Goal: Transaction & Acquisition: Purchase product/service

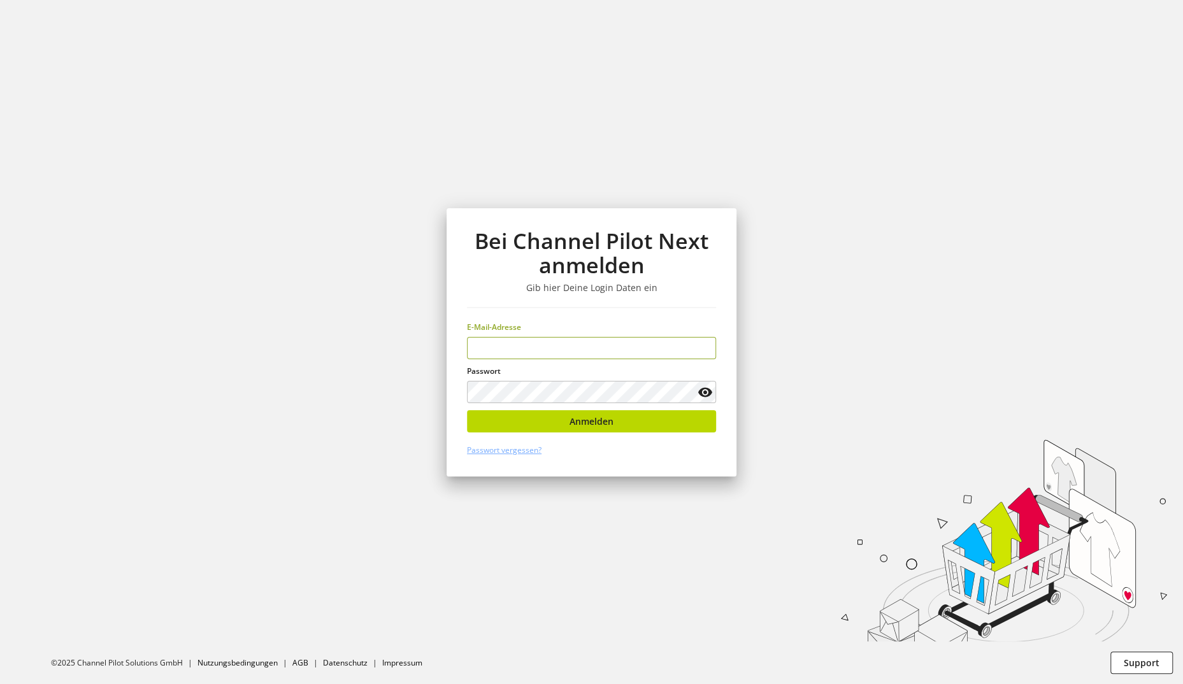
type input "**********"
click at [598, 424] on span "Anmelden" at bounding box center [592, 421] width 44 height 13
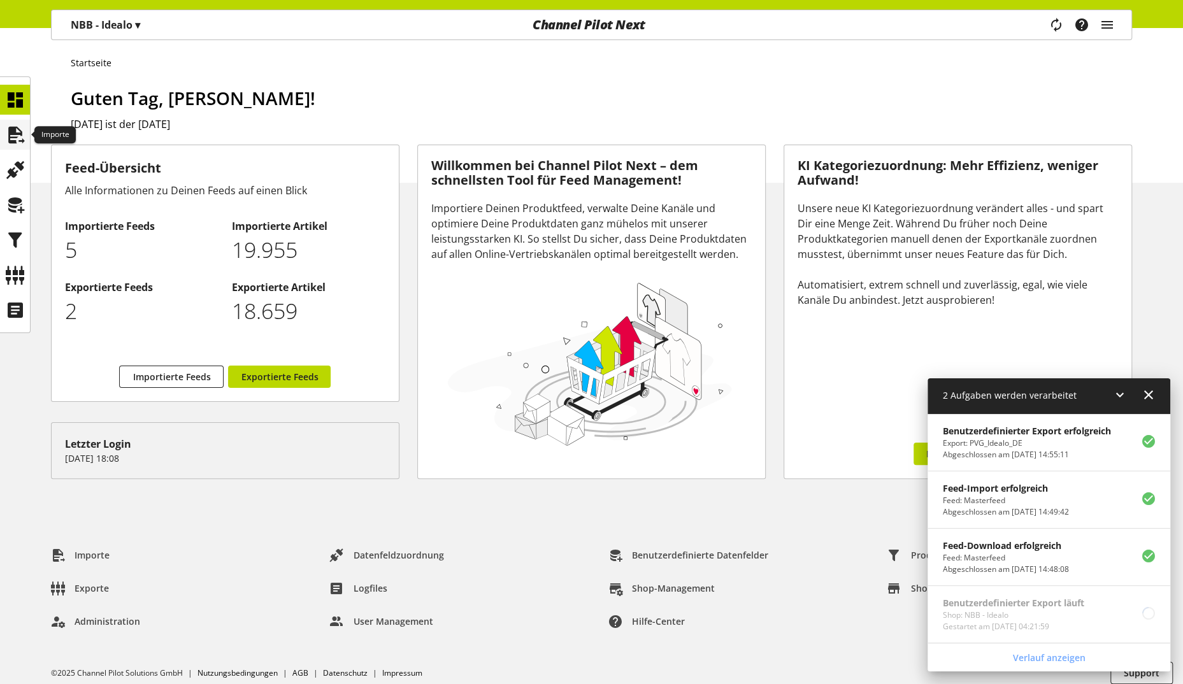
click at [15, 141] on icon at bounding box center [15, 134] width 20 height 25
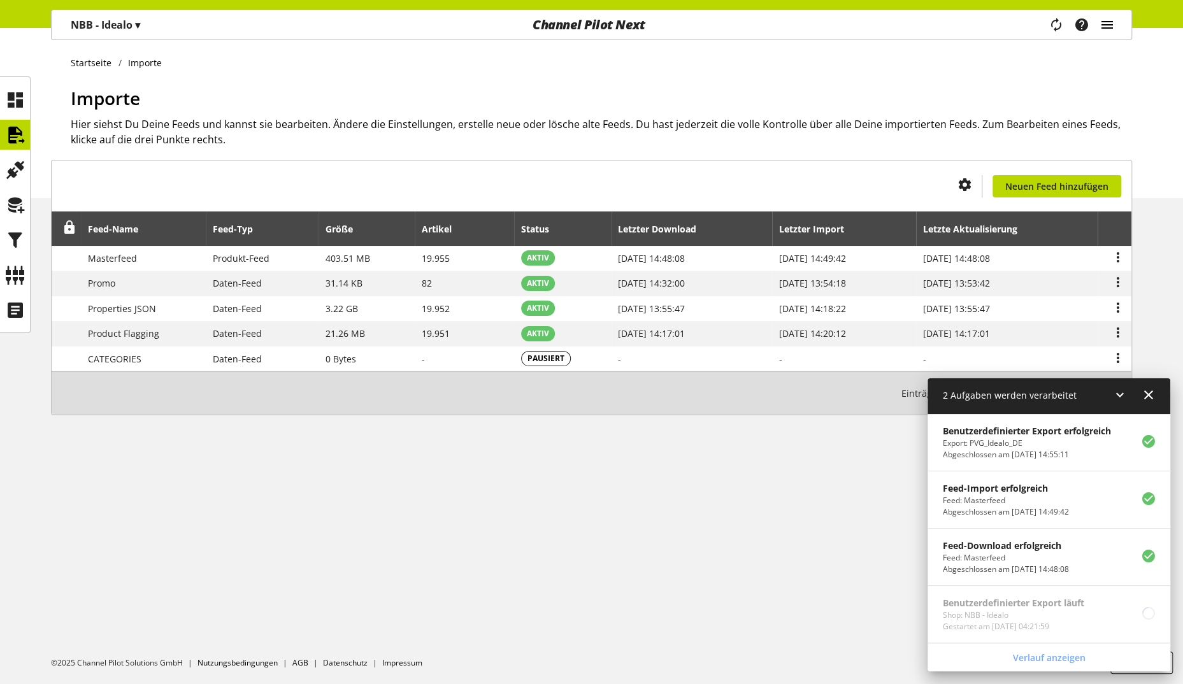
click at [1110, 26] on icon "main navigation" at bounding box center [1107, 24] width 15 height 23
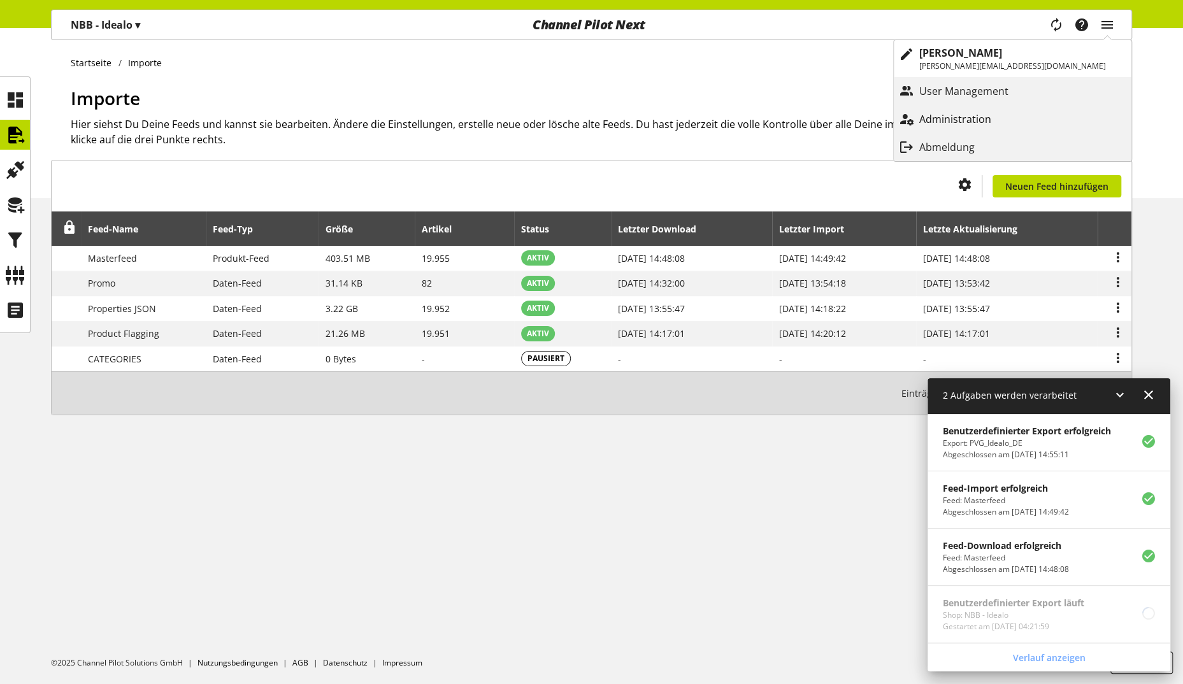
click at [1017, 124] on p "Administration" at bounding box center [967, 119] width 97 height 15
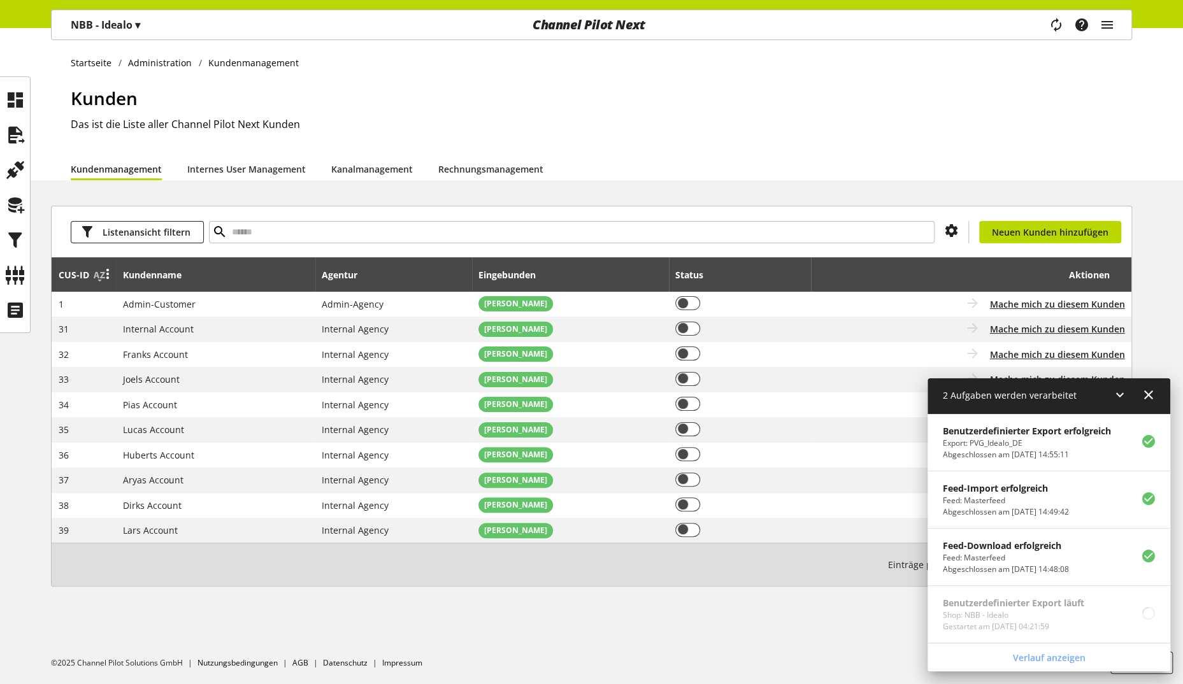
click at [84, 270] on div "CUS-⁠ID" at bounding box center [80, 274] width 43 height 13
click at [95, 271] on icon at bounding box center [99, 275] width 15 height 23
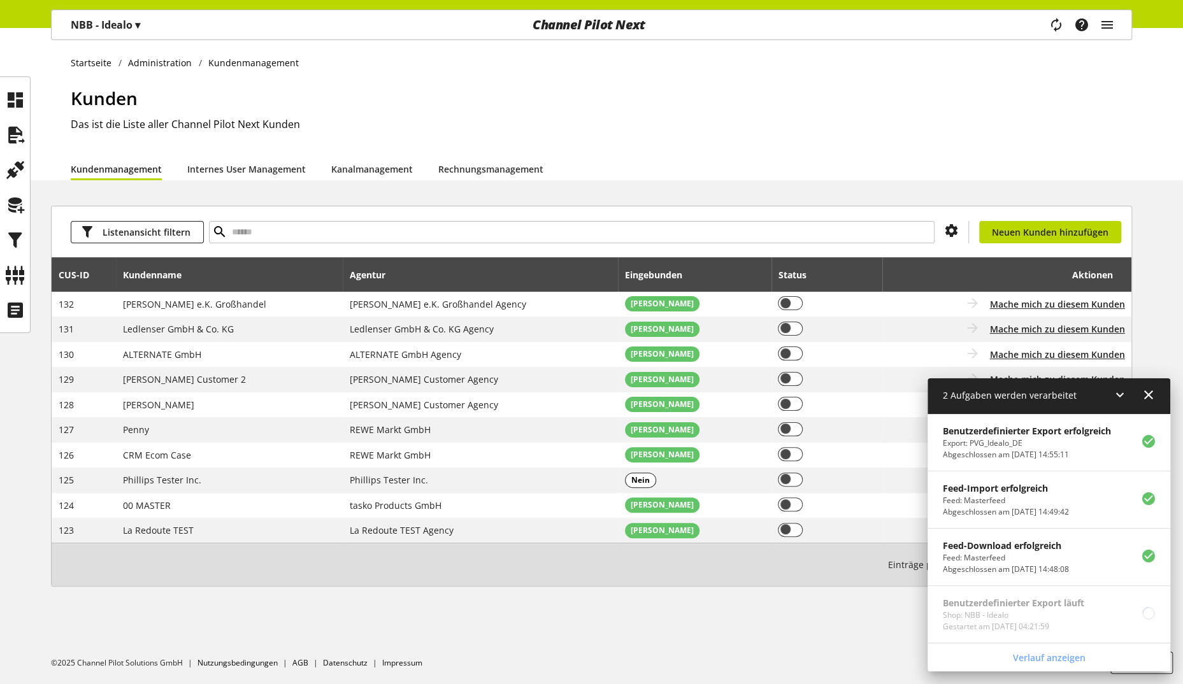
click at [1119, 398] on icon at bounding box center [1119, 395] width 15 height 23
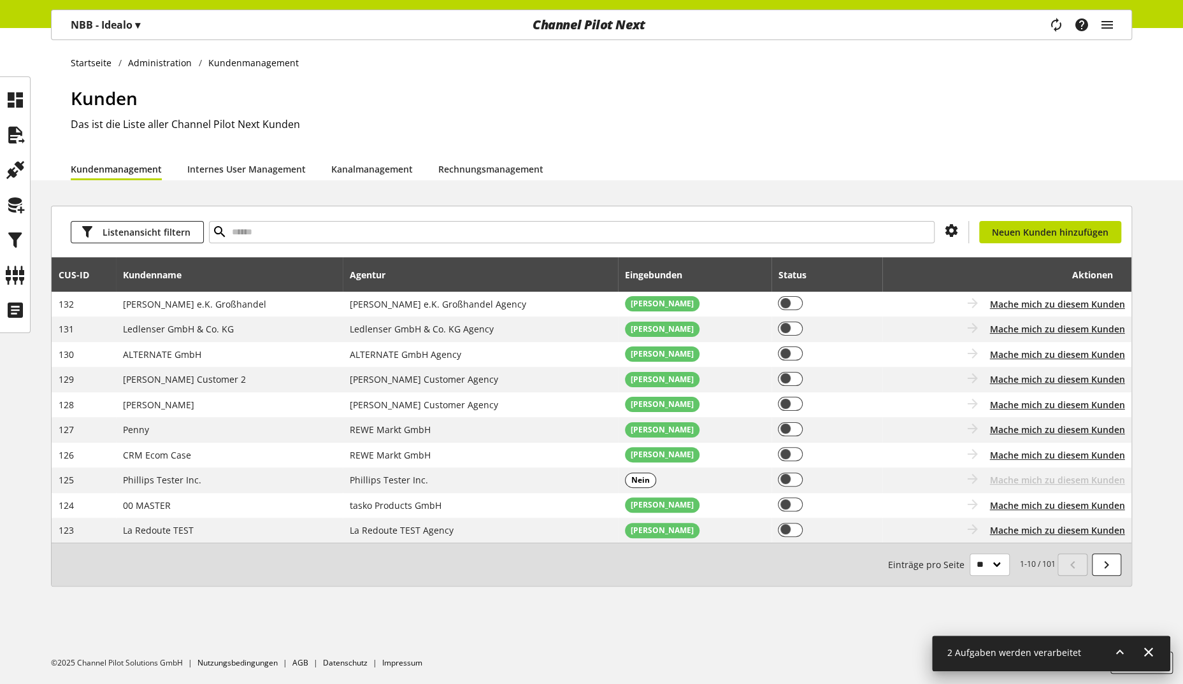
click at [759, 624] on div "Startseite Administration Kundenmanagement Kunden Das ist die Liste aller Chann…" at bounding box center [591, 356] width 1183 height 656
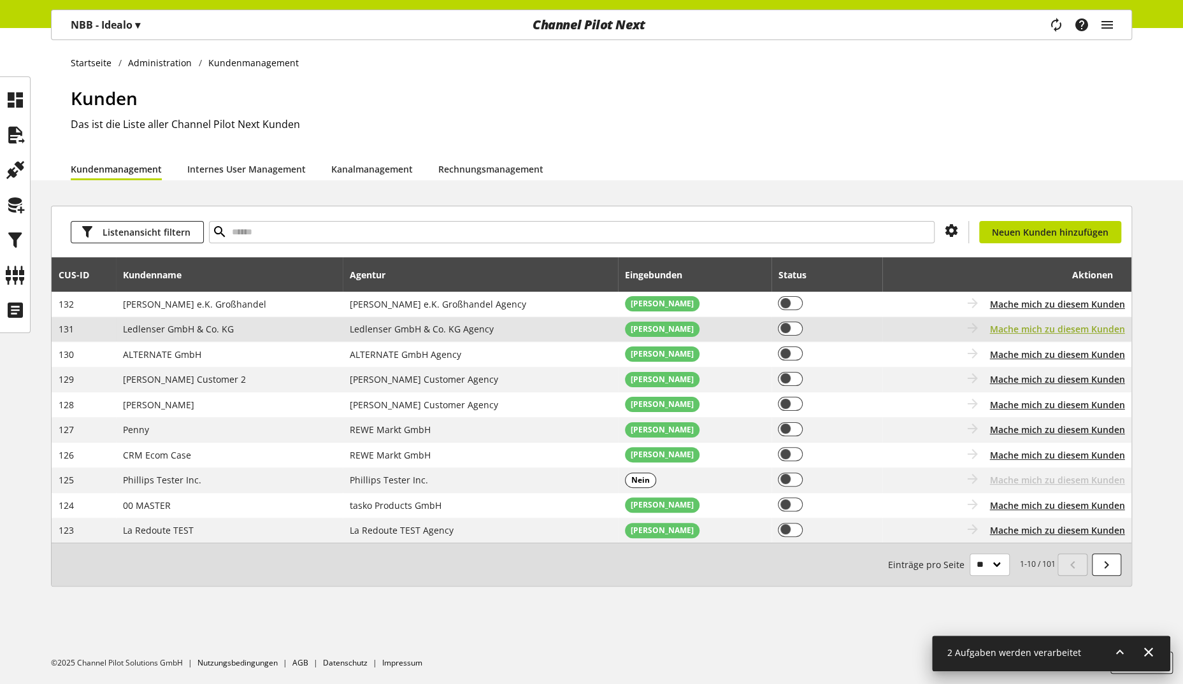
click at [1040, 329] on span "Mache mich zu diesem Kunden" at bounding box center [1057, 328] width 135 height 13
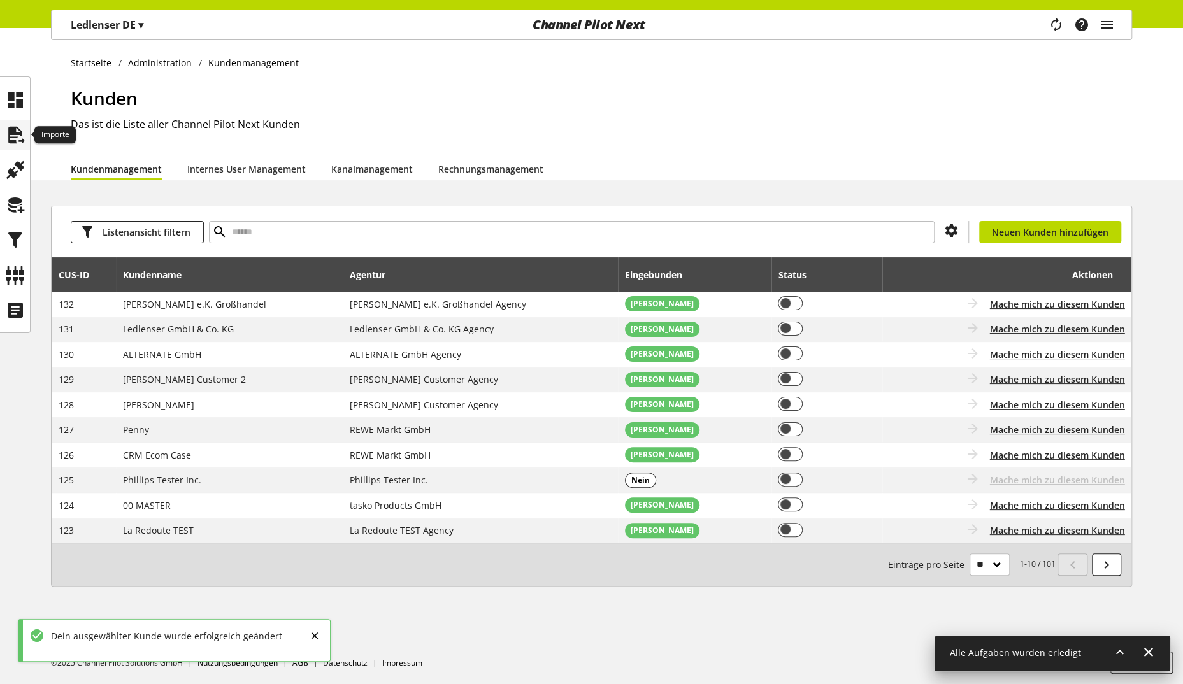
click at [8, 134] on icon at bounding box center [15, 134] width 20 height 25
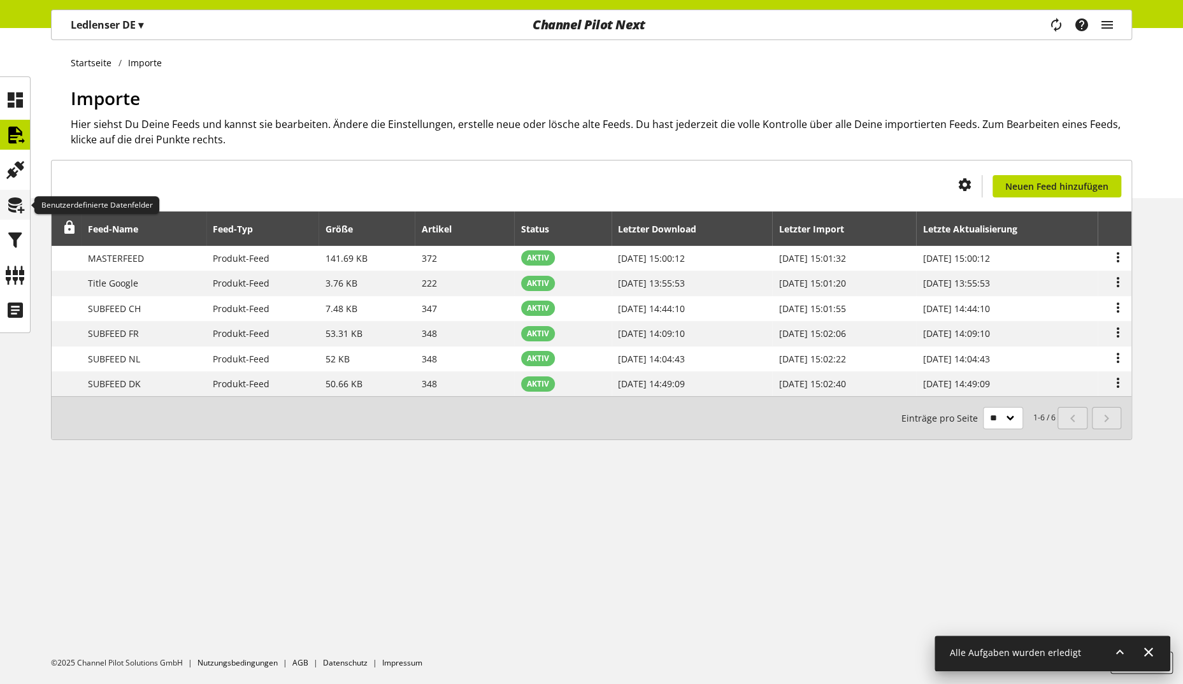
click at [20, 203] on icon at bounding box center [15, 204] width 20 height 25
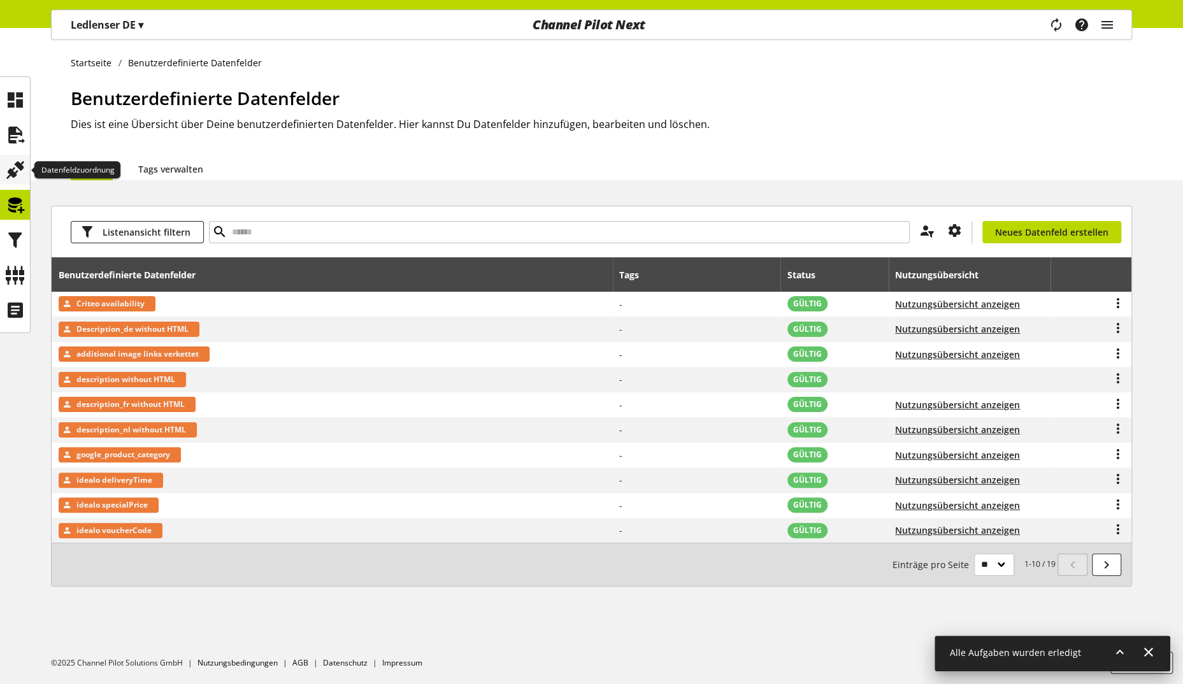
click at [15, 176] on icon at bounding box center [15, 169] width 20 height 25
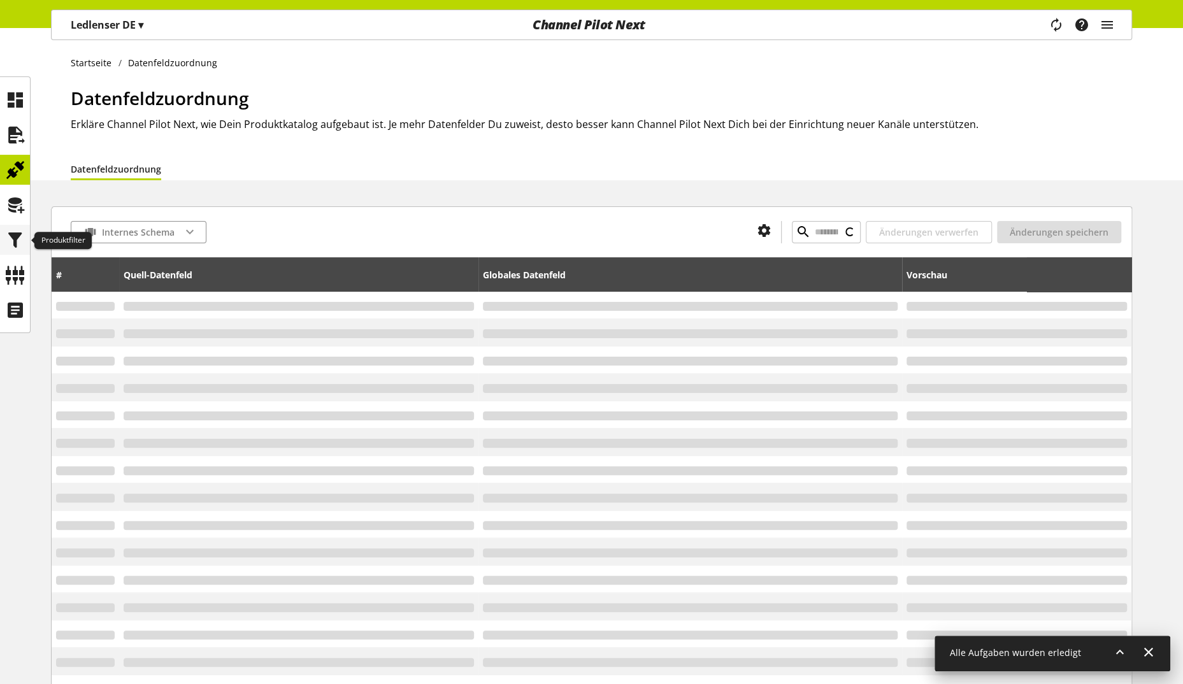
type input "******"
click at [14, 251] on icon at bounding box center [15, 239] width 20 height 25
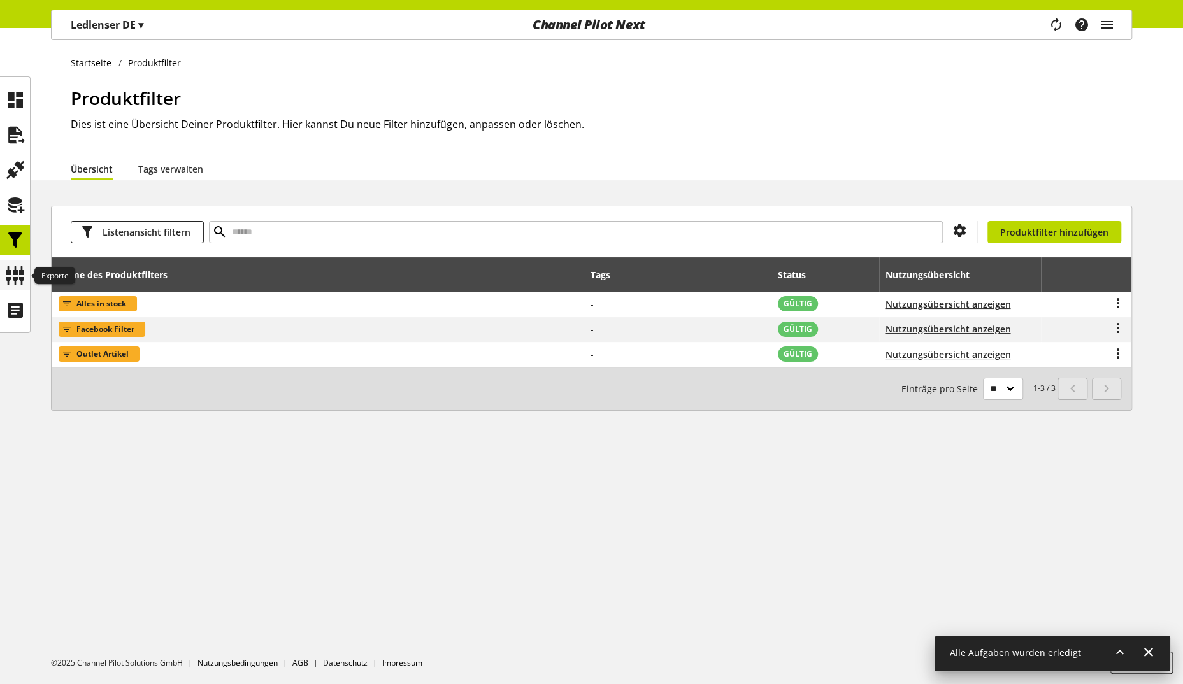
click at [13, 275] on icon at bounding box center [15, 275] width 20 height 25
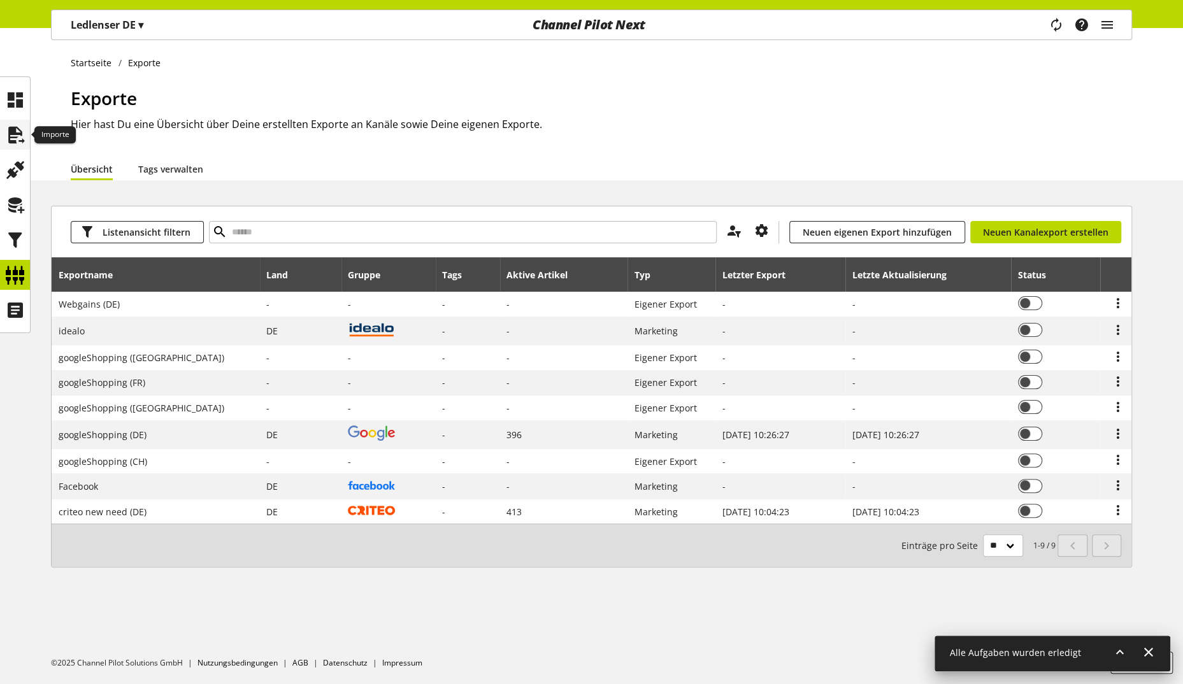
click at [19, 134] on icon at bounding box center [15, 134] width 20 height 25
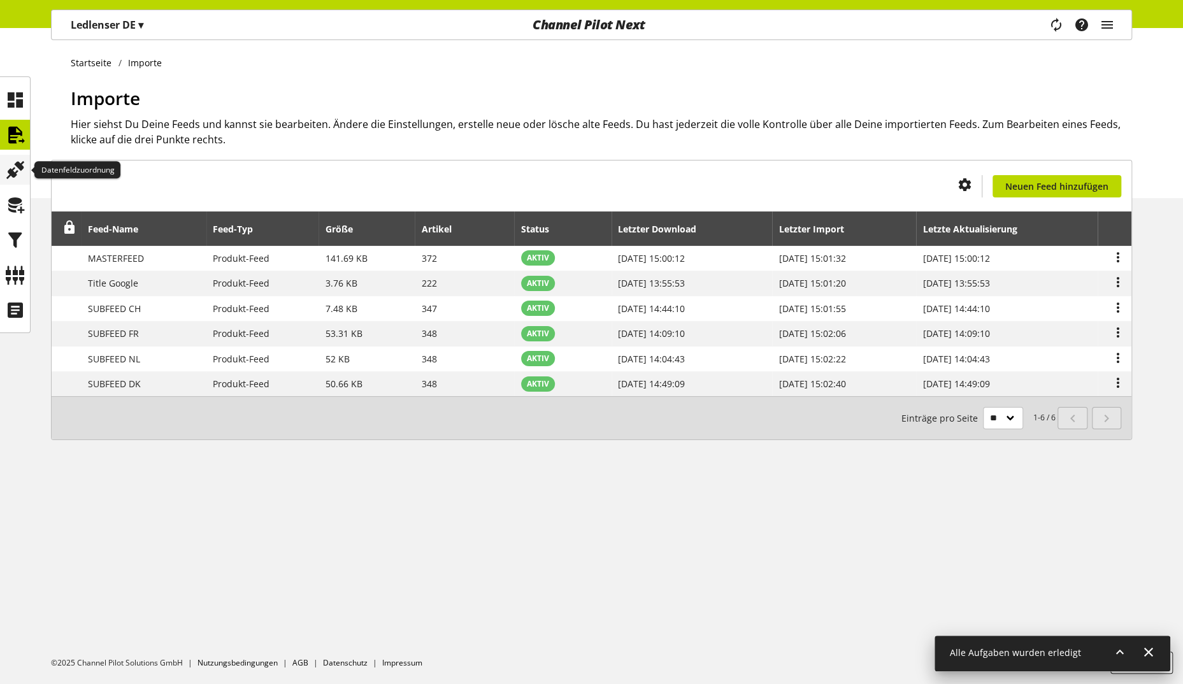
click at [24, 158] on icon at bounding box center [15, 169] width 20 height 25
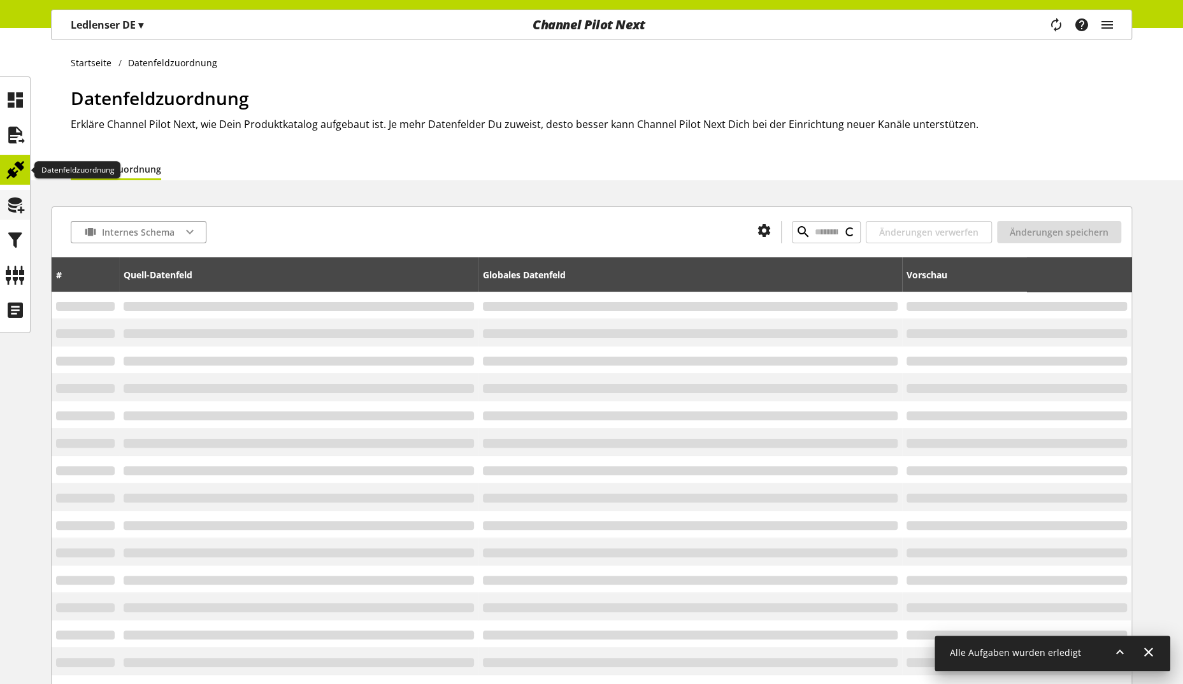
type input "**********"
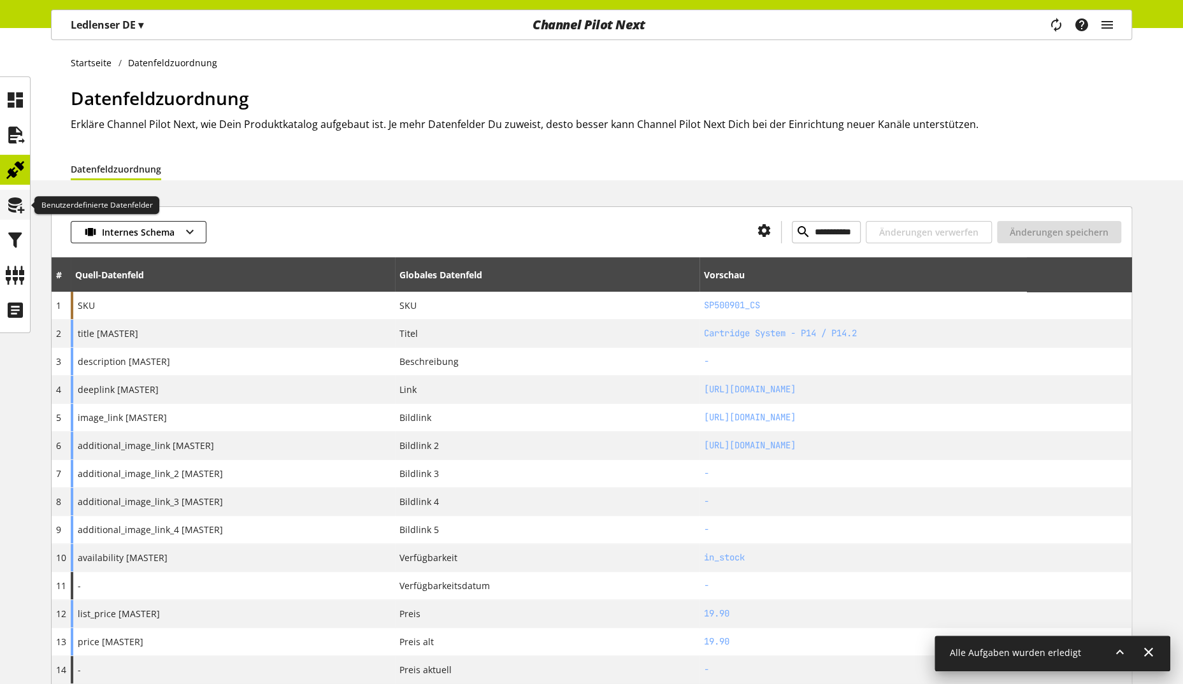
click at [13, 205] on icon at bounding box center [15, 204] width 20 height 25
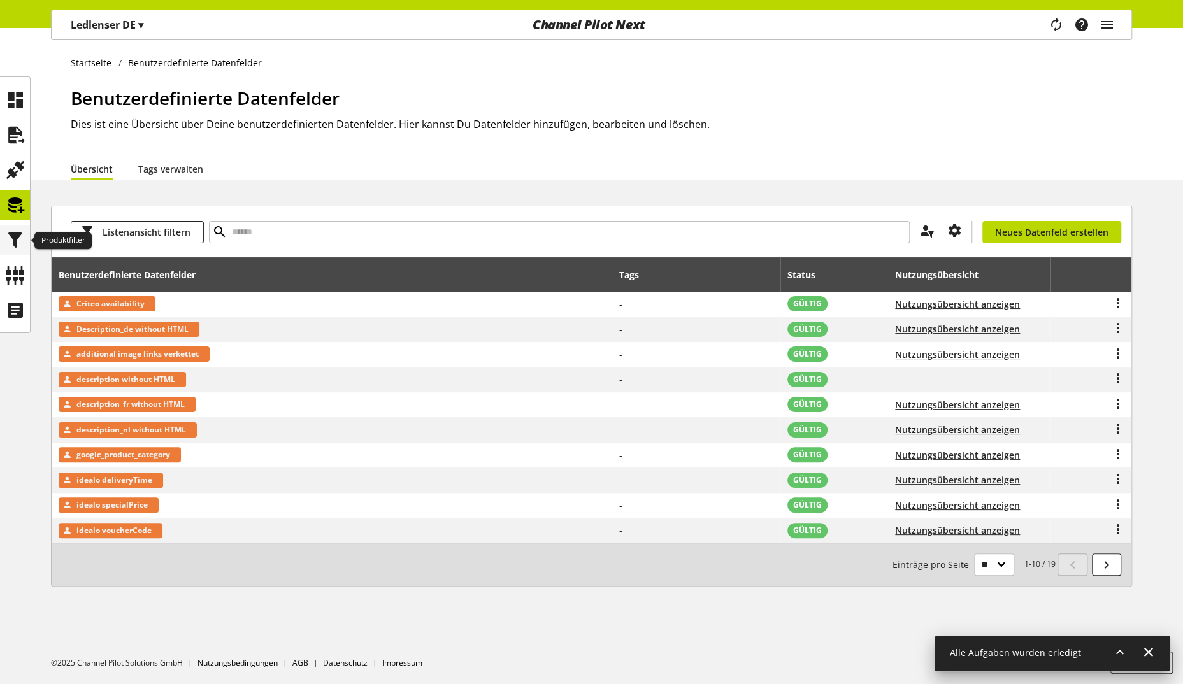
click at [8, 240] on icon at bounding box center [15, 239] width 20 height 25
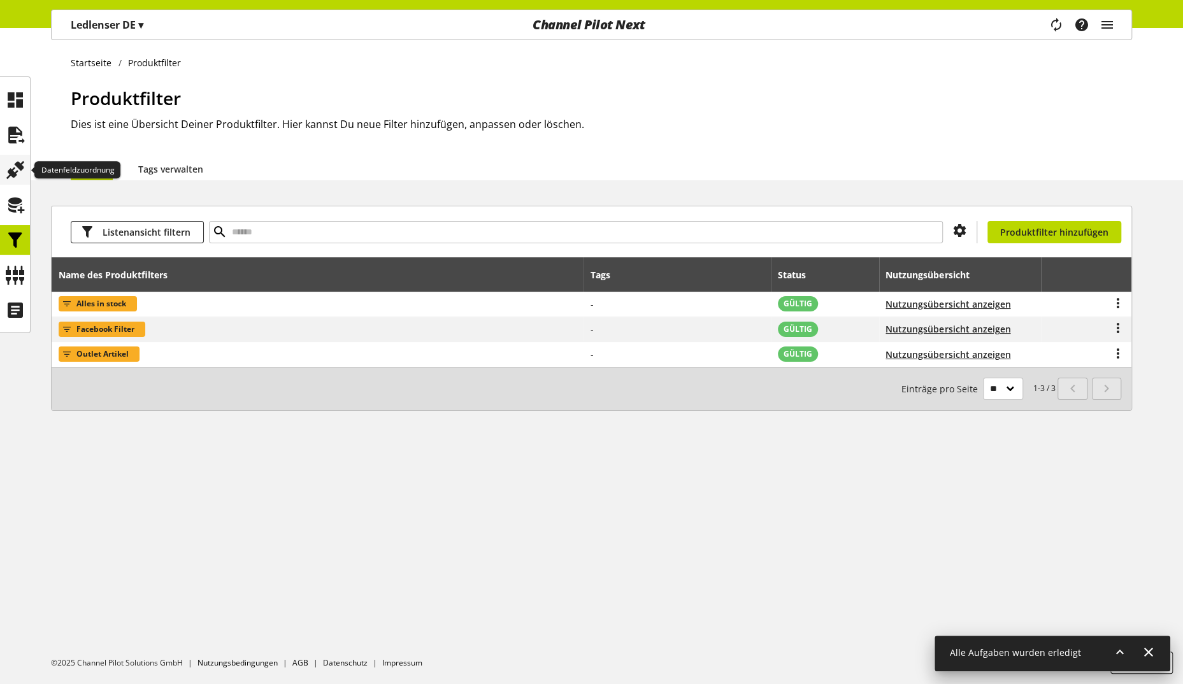
click at [24, 173] on icon at bounding box center [15, 169] width 20 height 25
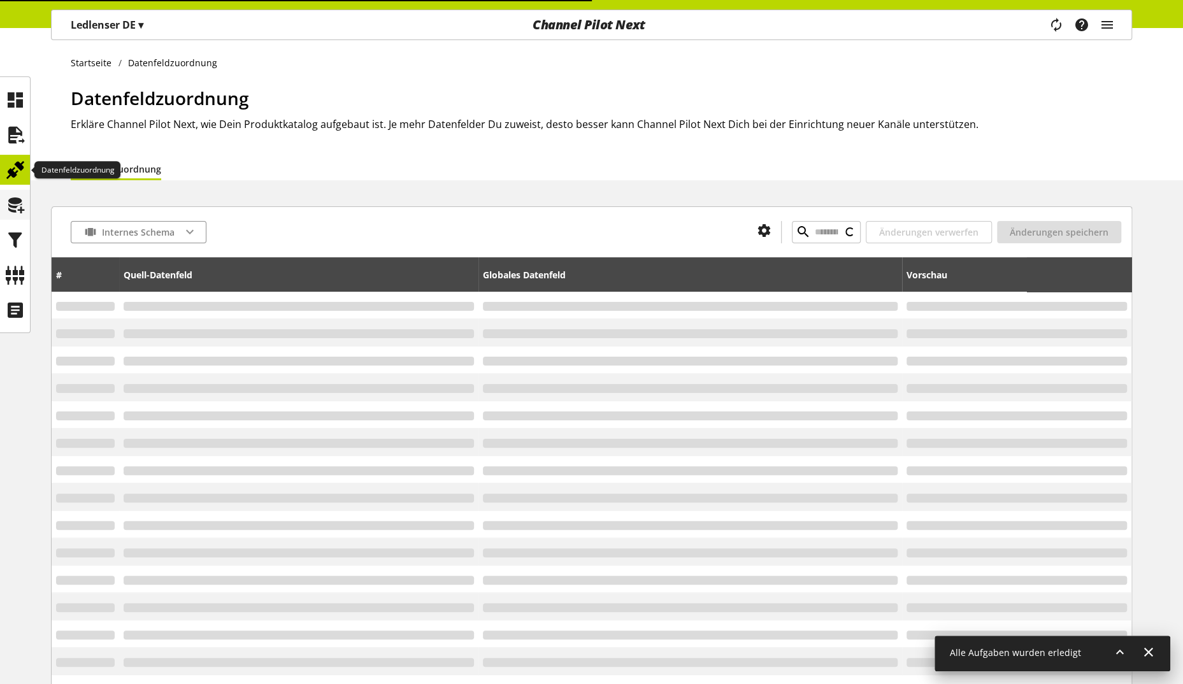
type input "******"
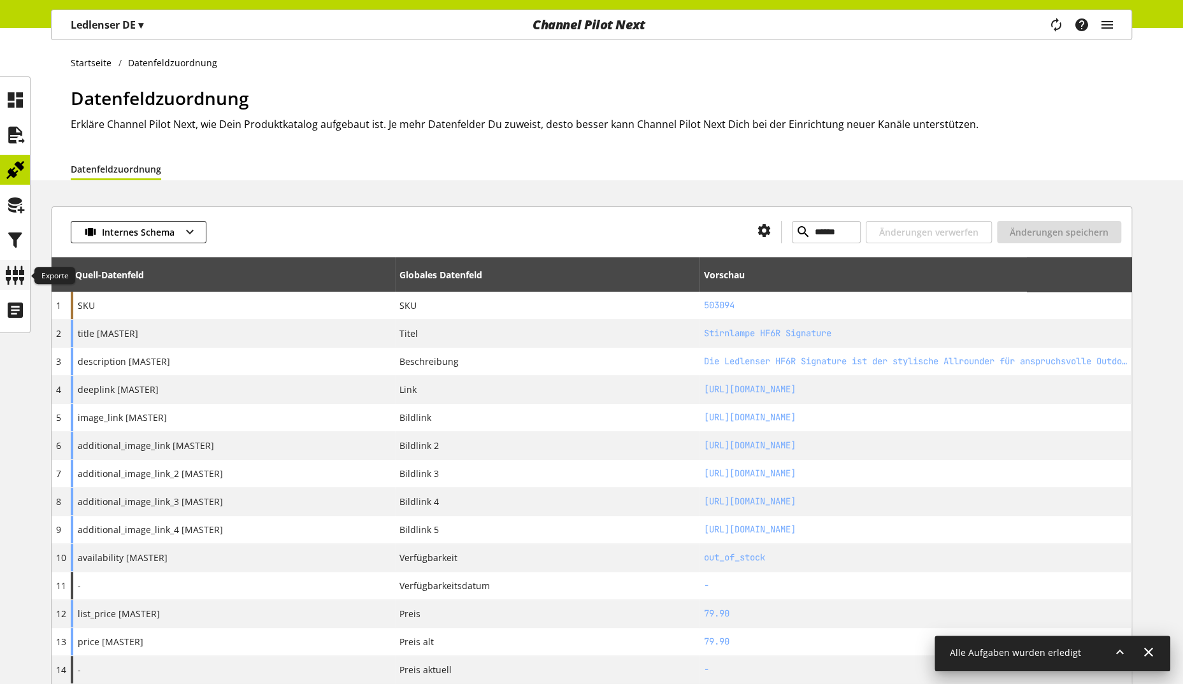
click at [13, 273] on icon at bounding box center [15, 275] width 20 height 25
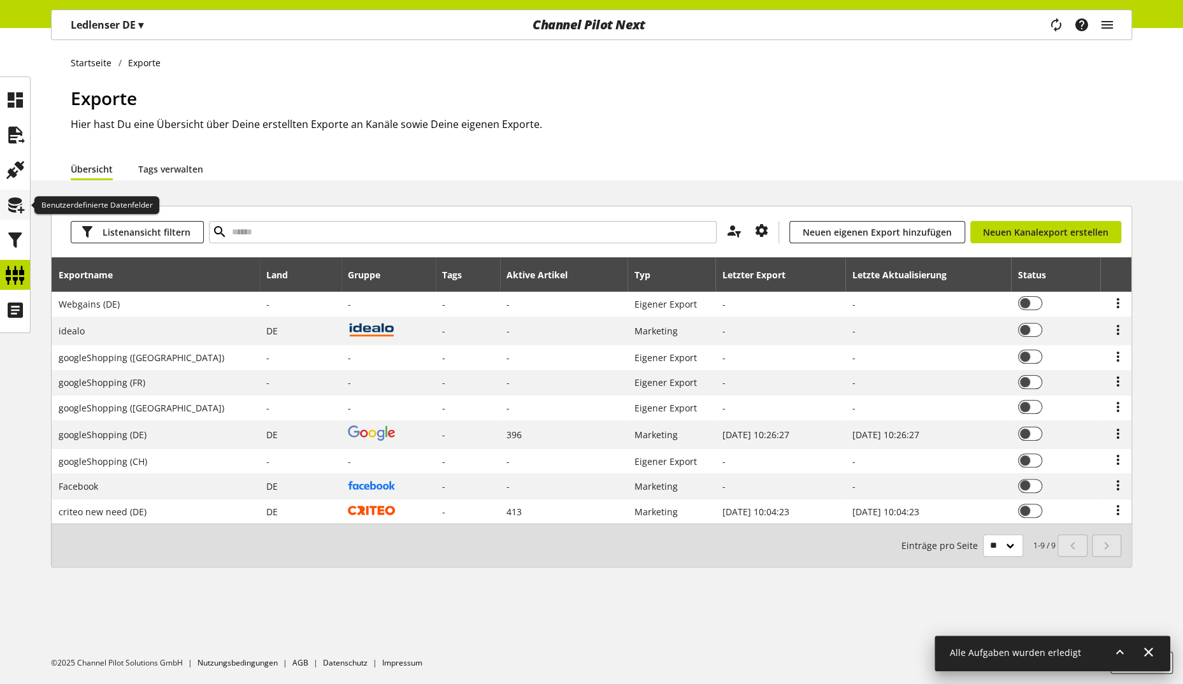
click at [14, 205] on icon at bounding box center [15, 204] width 20 height 25
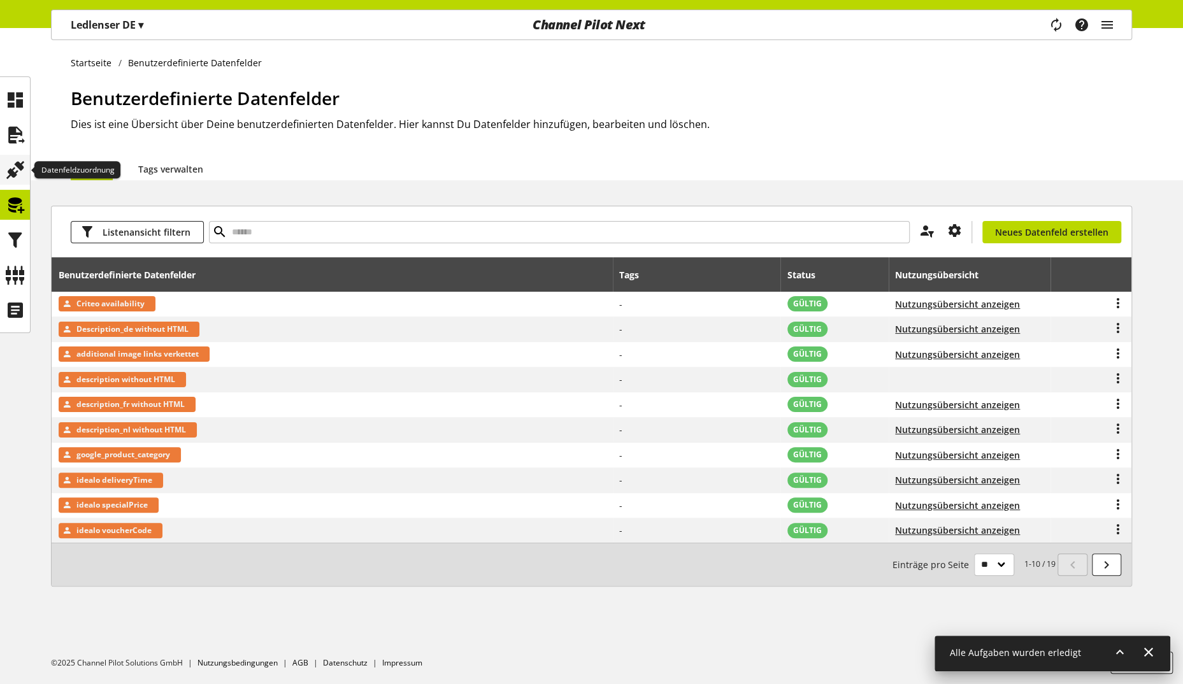
click at [18, 172] on icon at bounding box center [15, 169] width 20 height 25
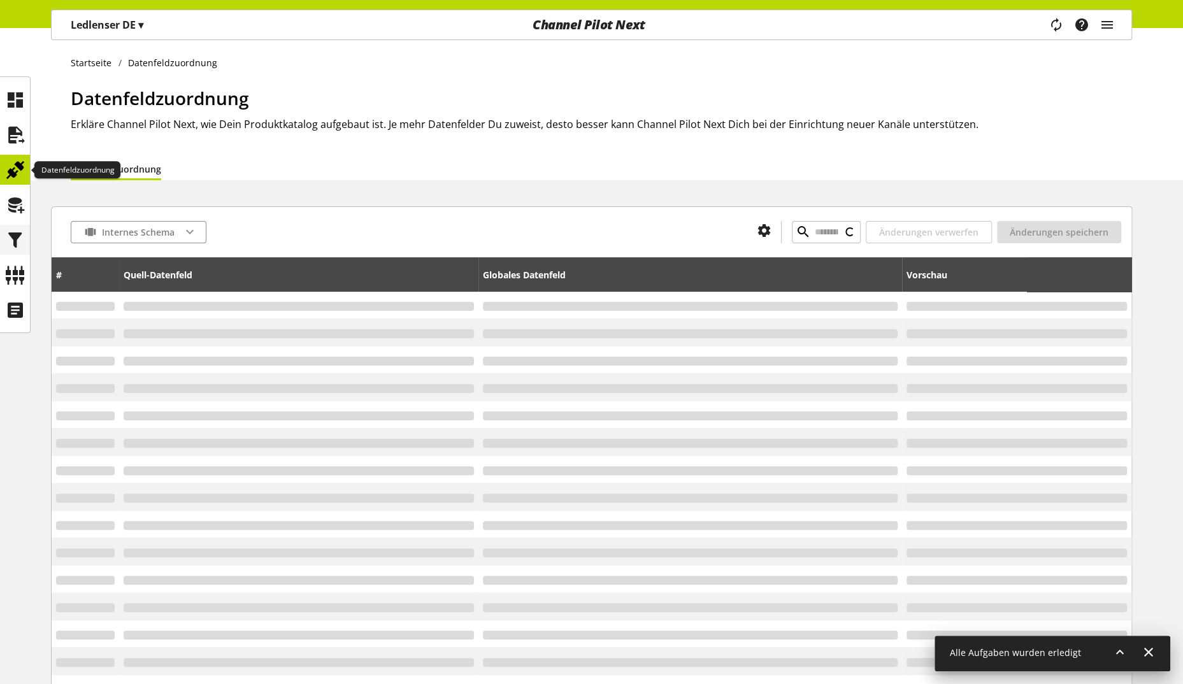
type input "******"
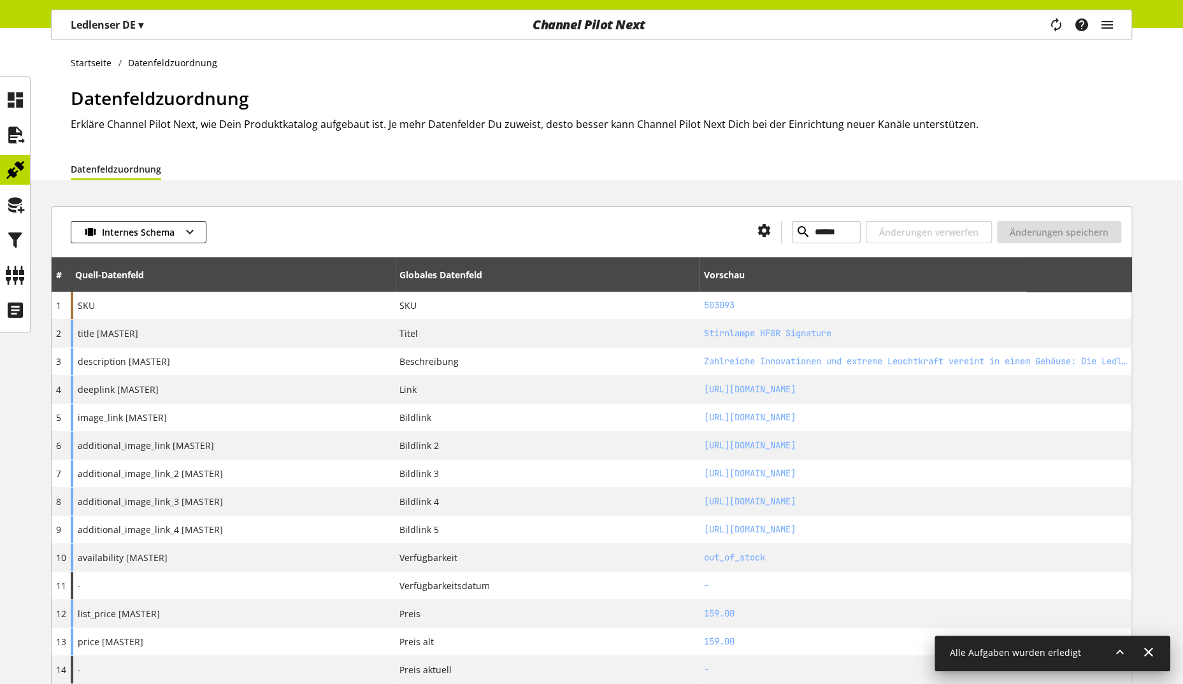
click at [357, 206] on div "Internes Schema ****** Änderungen verwerfen Änderungen speichern" at bounding box center [592, 231] width 1080 height 51
click at [19, 275] on icon at bounding box center [15, 275] width 20 height 25
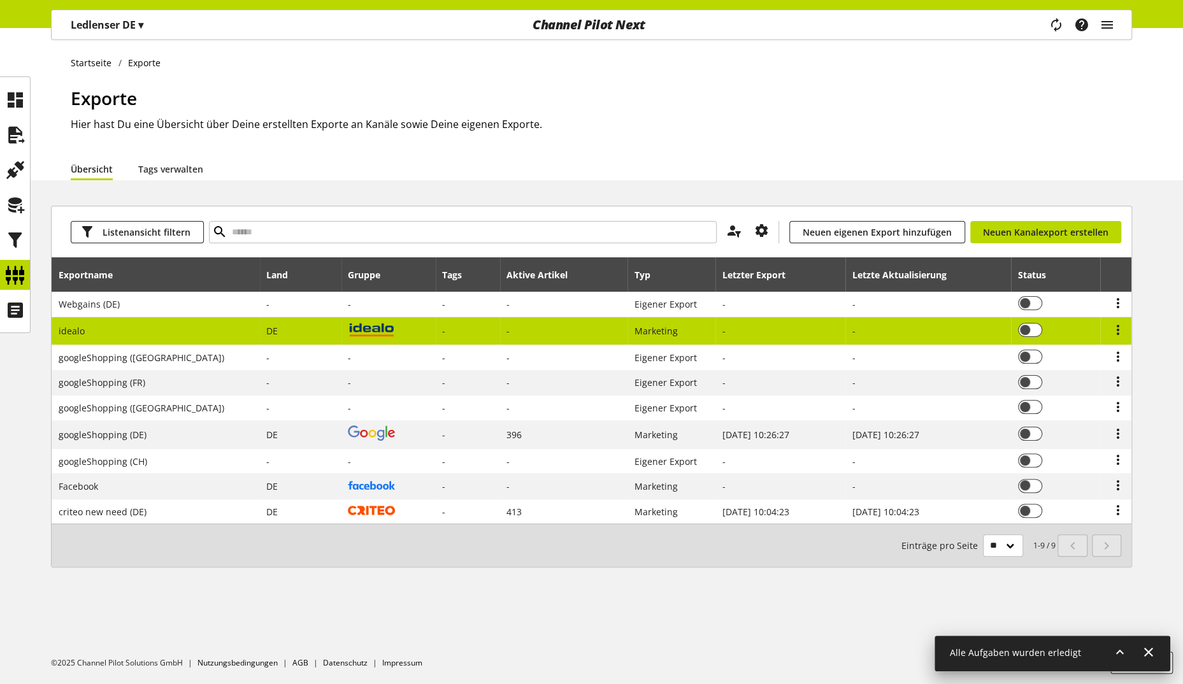
click at [500, 322] on td "-" at bounding box center [563, 331] width 127 height 29
select select "********"
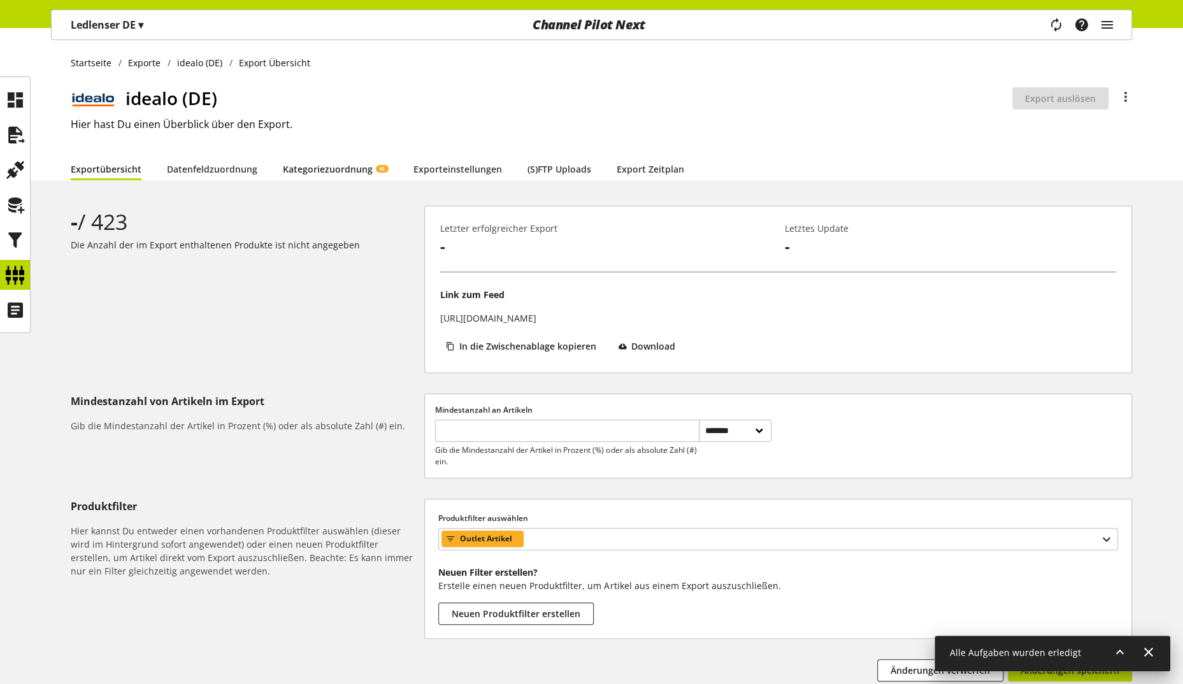
click at [325, 166] on link "Kategoriezuordnung KI" at bounding box center [335, 168] width 105 height 13
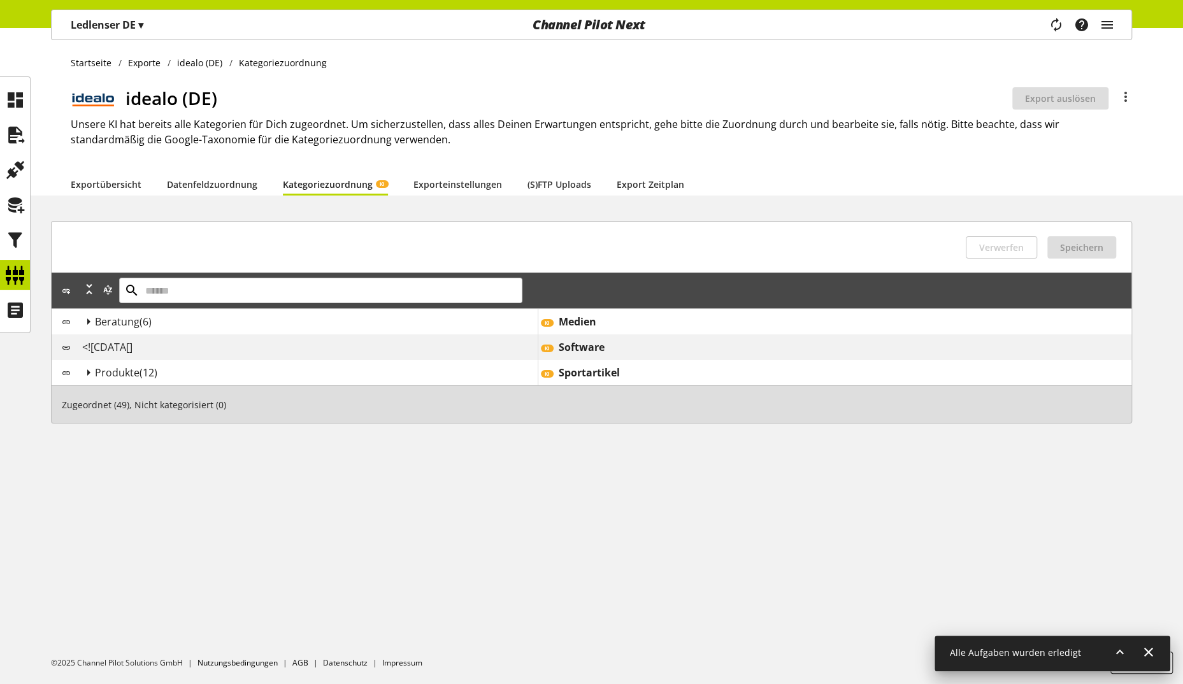
click at [140, 322] on span "(6)" at bounding box center [146, 322] width 12 height 14
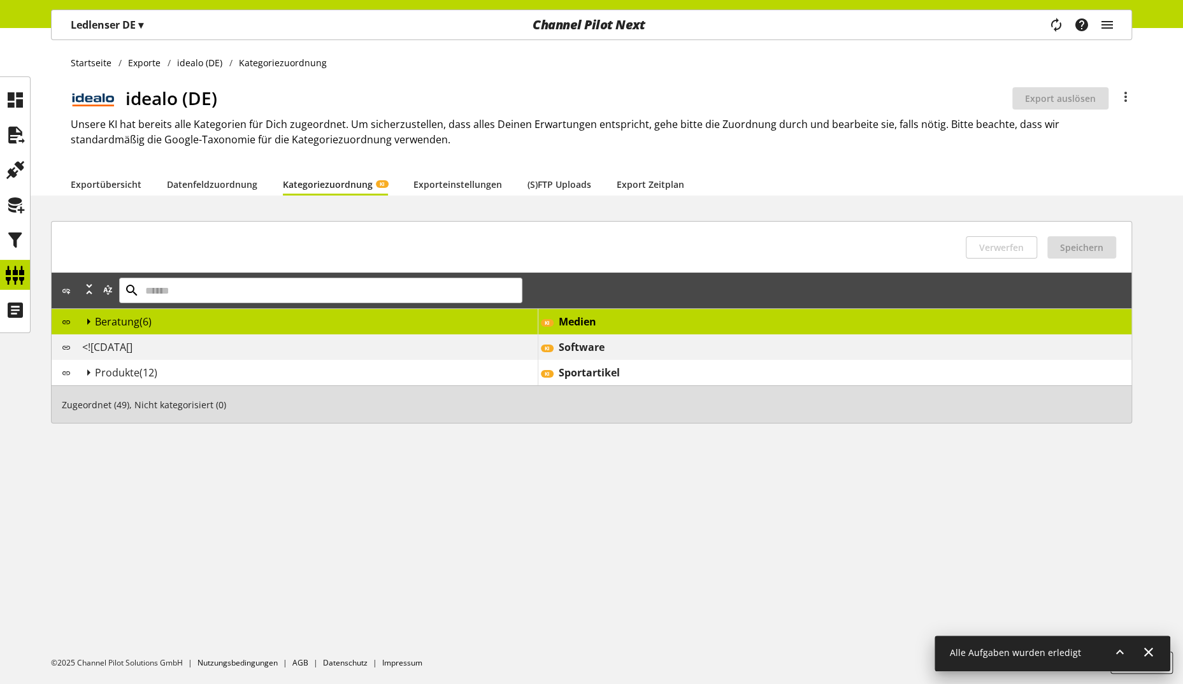
click at [89, 320] on icon at bounding box center [88, 321] width 15 height 23
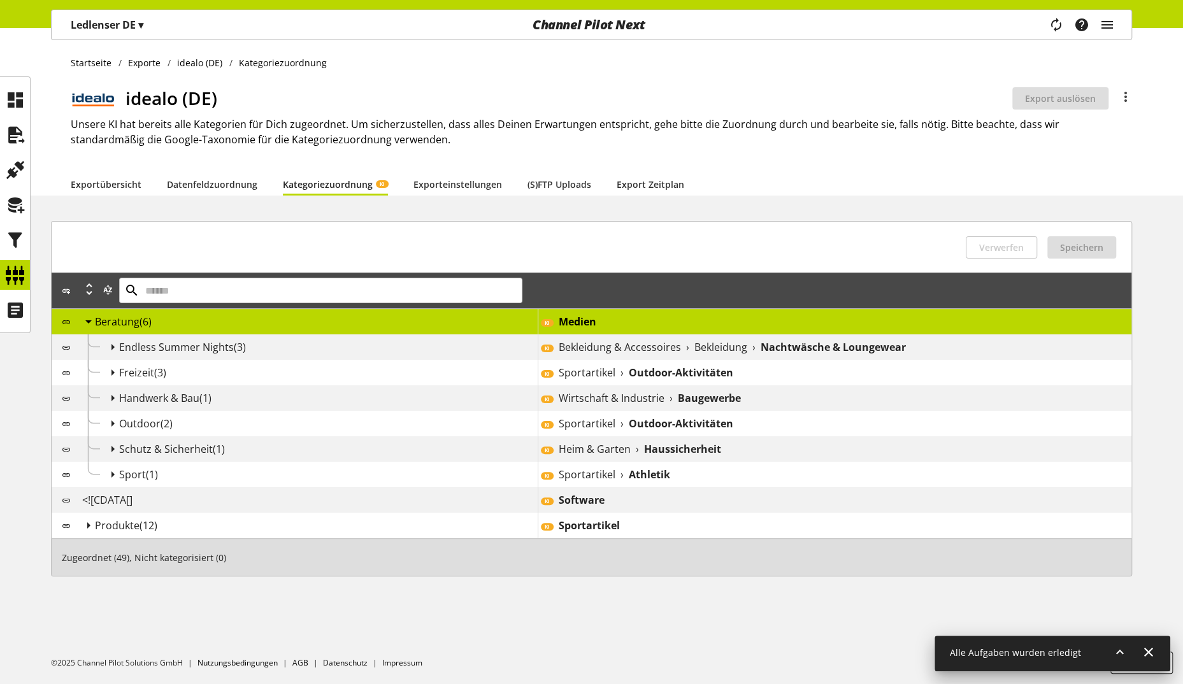
click at [157, 360] on div "Freizeit (3)" at bounding box center [307, 372] width 461 height 25
click at [11, 285] on icon at bounding box center [15, 275] width 20 height 25
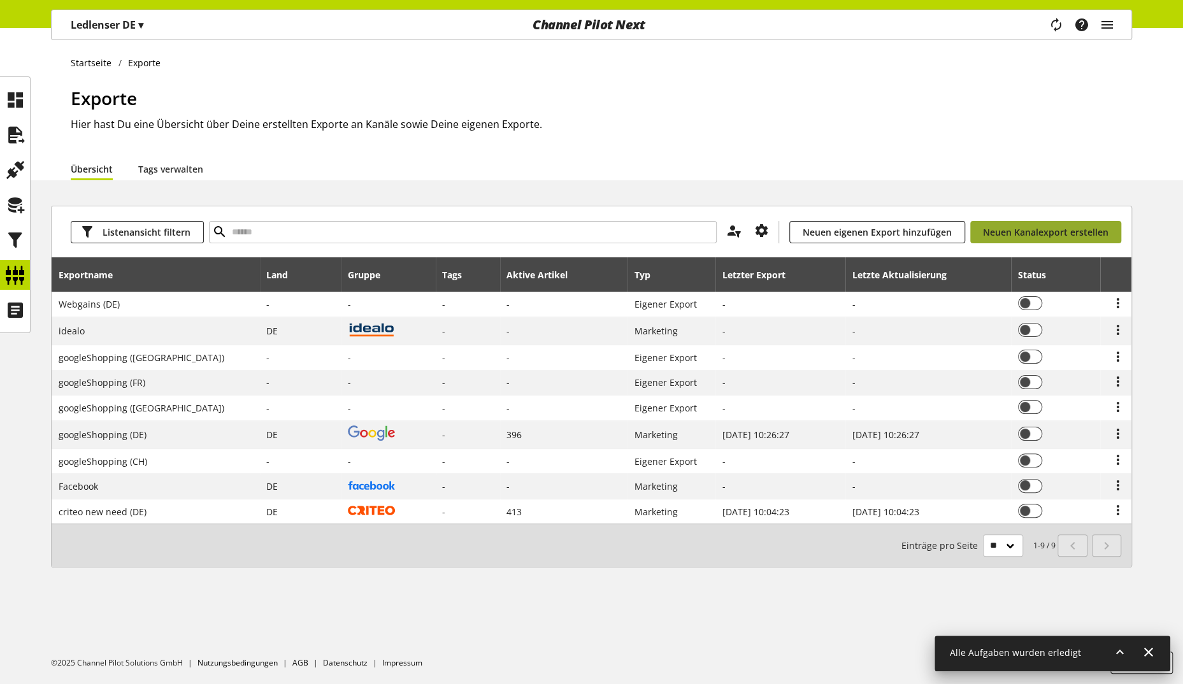
click at [1067, 226] on span "Neuen Kanalexport erstellen" at bounding box center [1046, 232] width 126 height 13
select select "**"
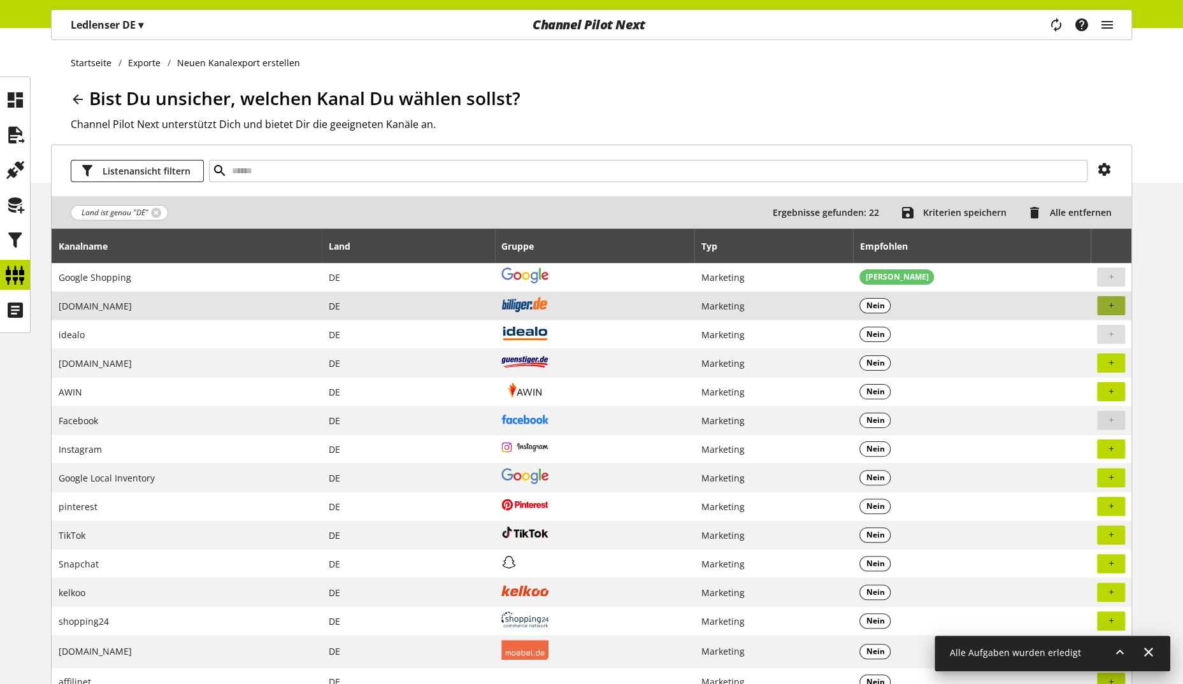
click at [1112, 301] on icon "button" at bounding box center [1111, 305] width 8 height 11
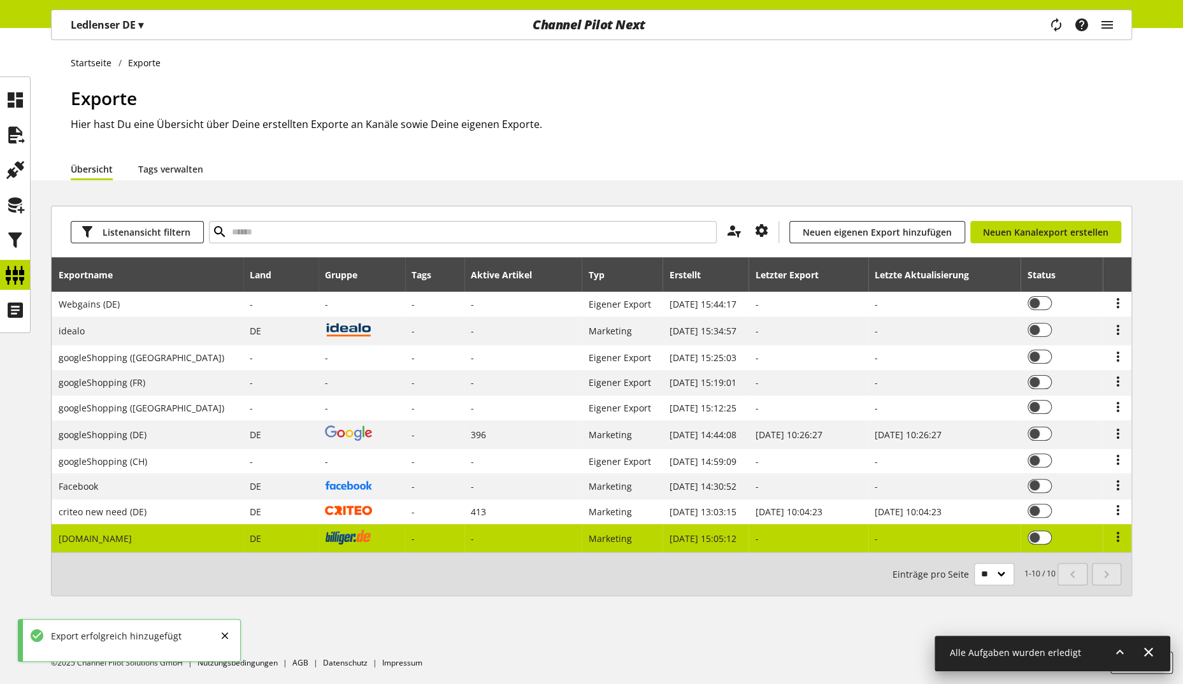
click at [319, 538] on td at bounding box center [362, 538] width 87 height 28
select select "********"
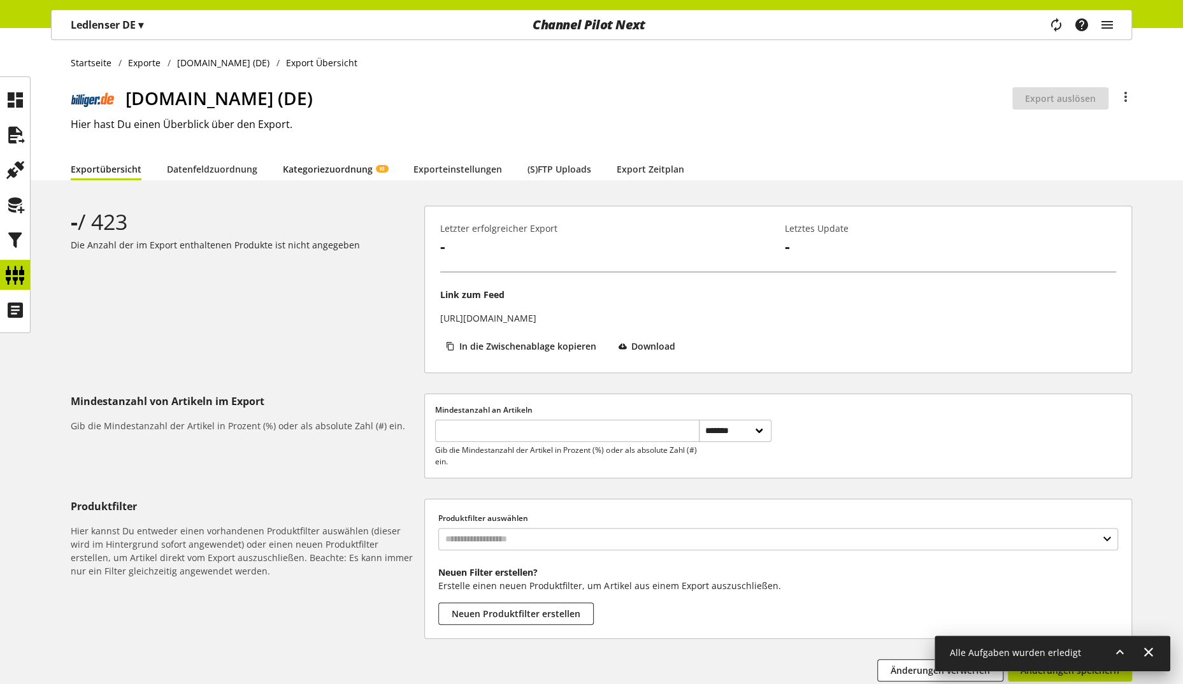
click at [344, 163] on link "Kategoriezuordnung KI" at bounding box center [335, 168] width 105 height 13
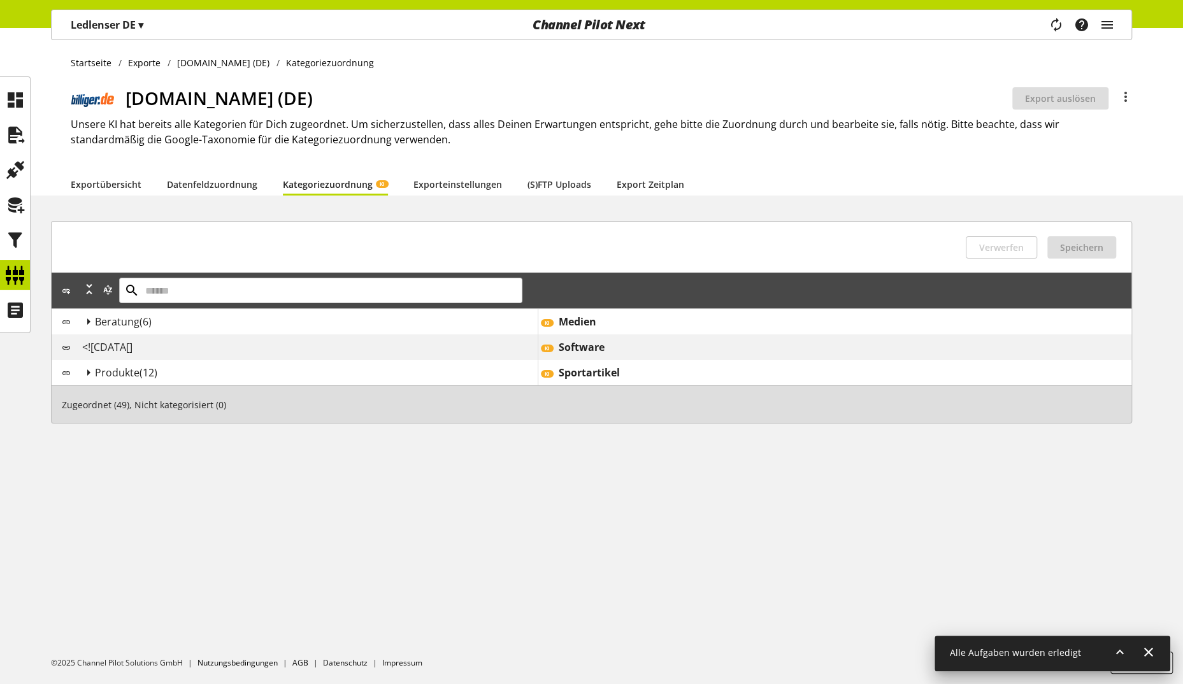
click at [574, 321] on b "Medien" at bounding box center [578, 321] width 38 height 15
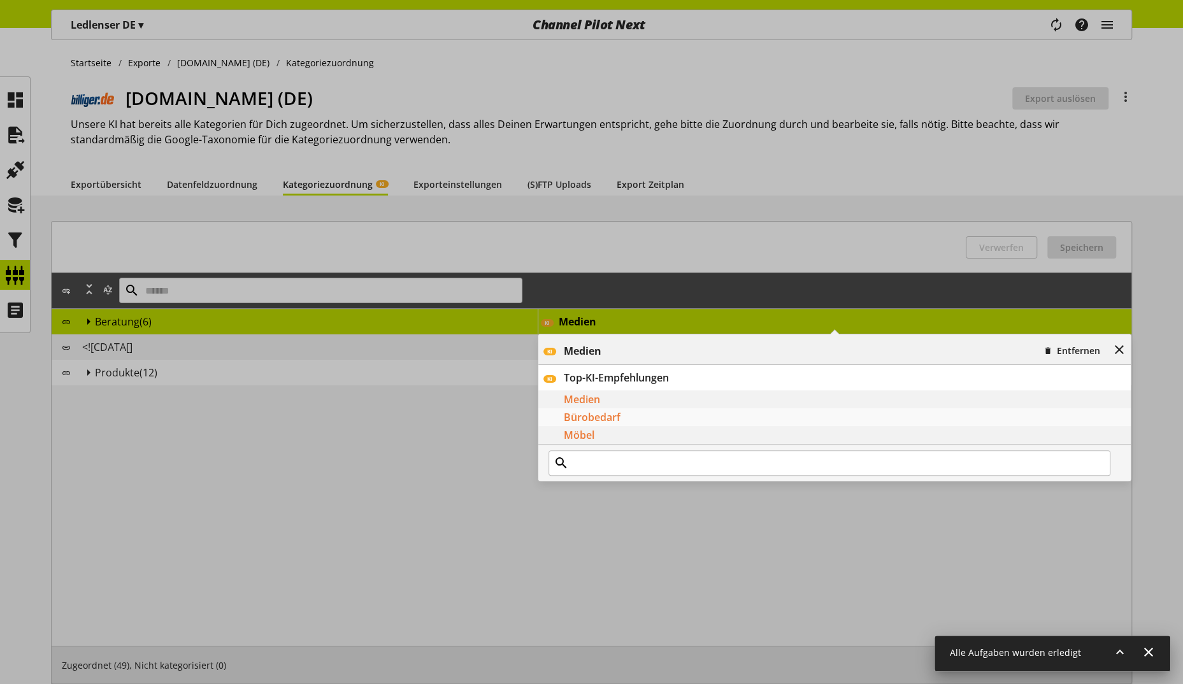
click at [538, 308] on div "KI Medien Entfernen KI Top-KI-Empfehlungen Medien Bürobedarf Möbel" at bounding box center [538, 308] width 0 height 0
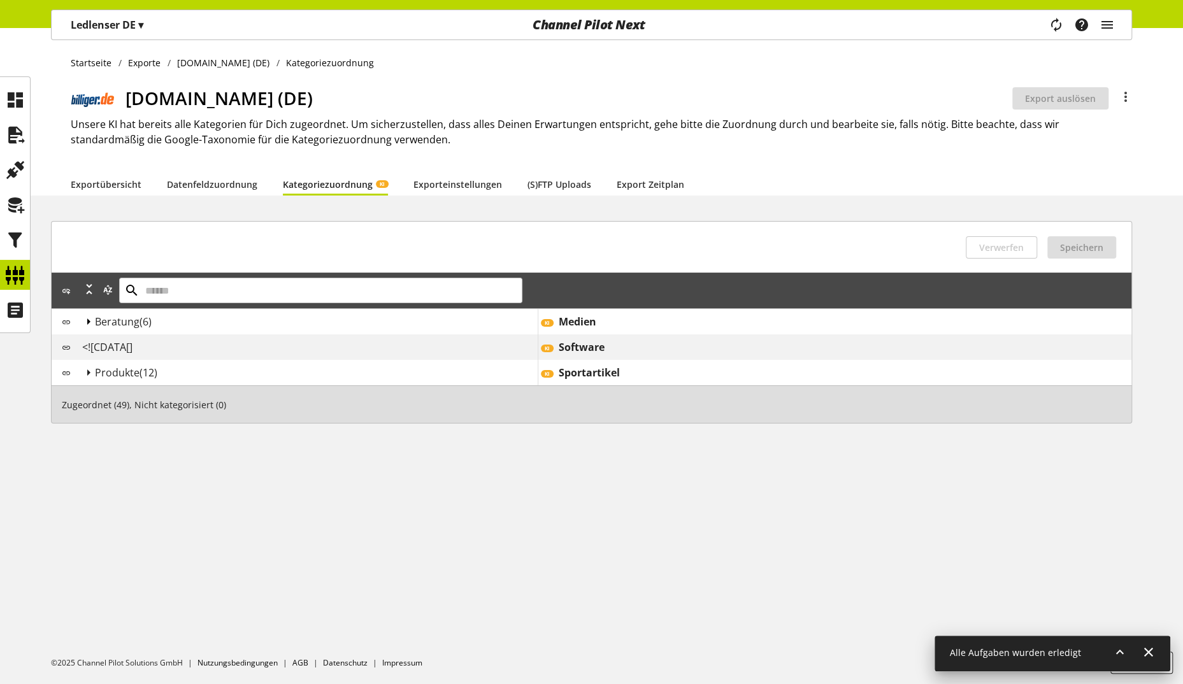
click at [89, 320] on icon at bounding box center [88, 321] width 15 height 23
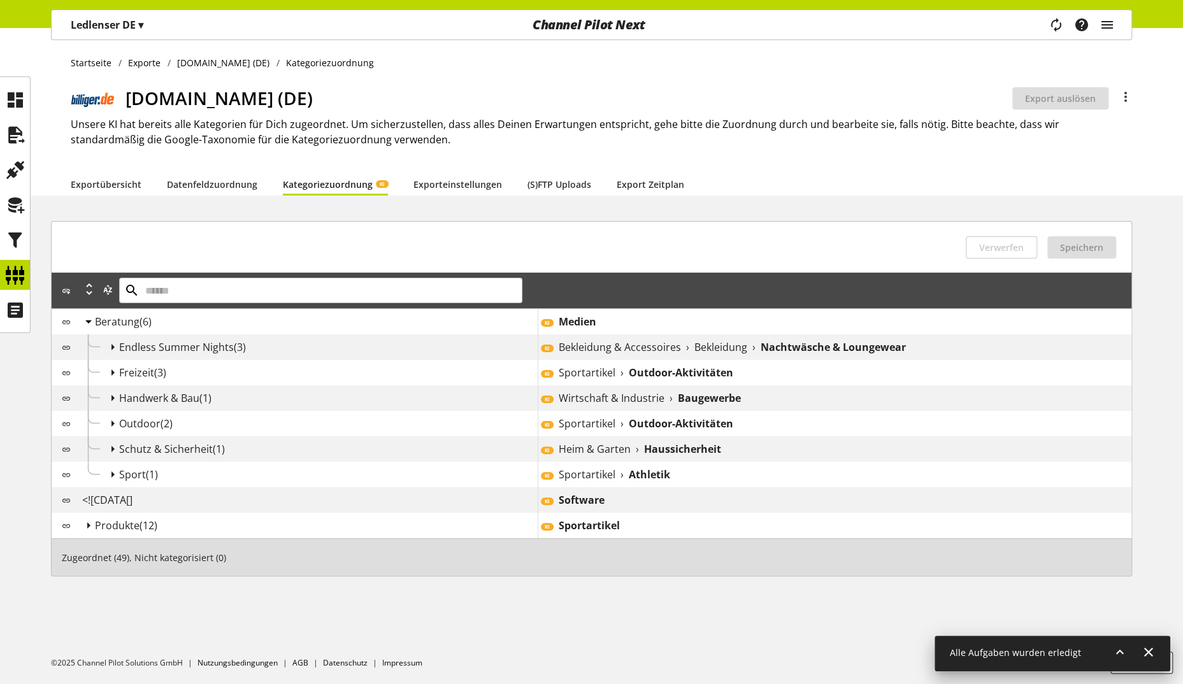
click at [85, 324] on icon at bounding box center [88, 321] width 15 height 23
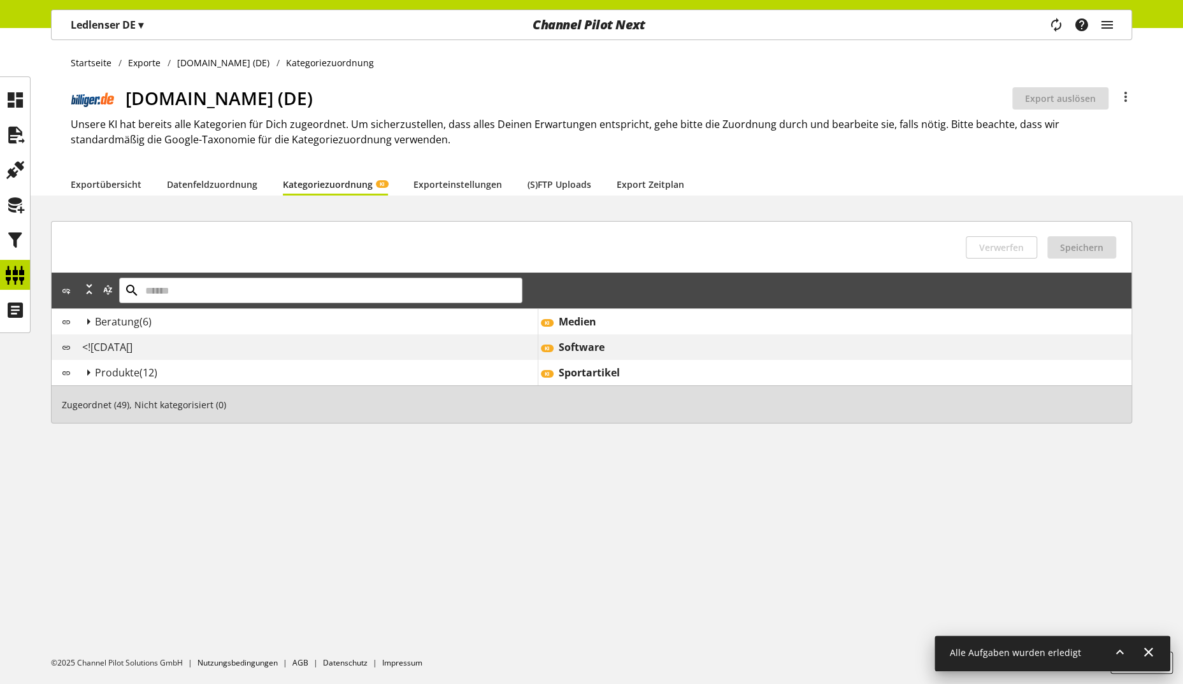
click at [135, 342] on div "<![CDATA[]" at bounding box center [310, 347] width 456 height 15
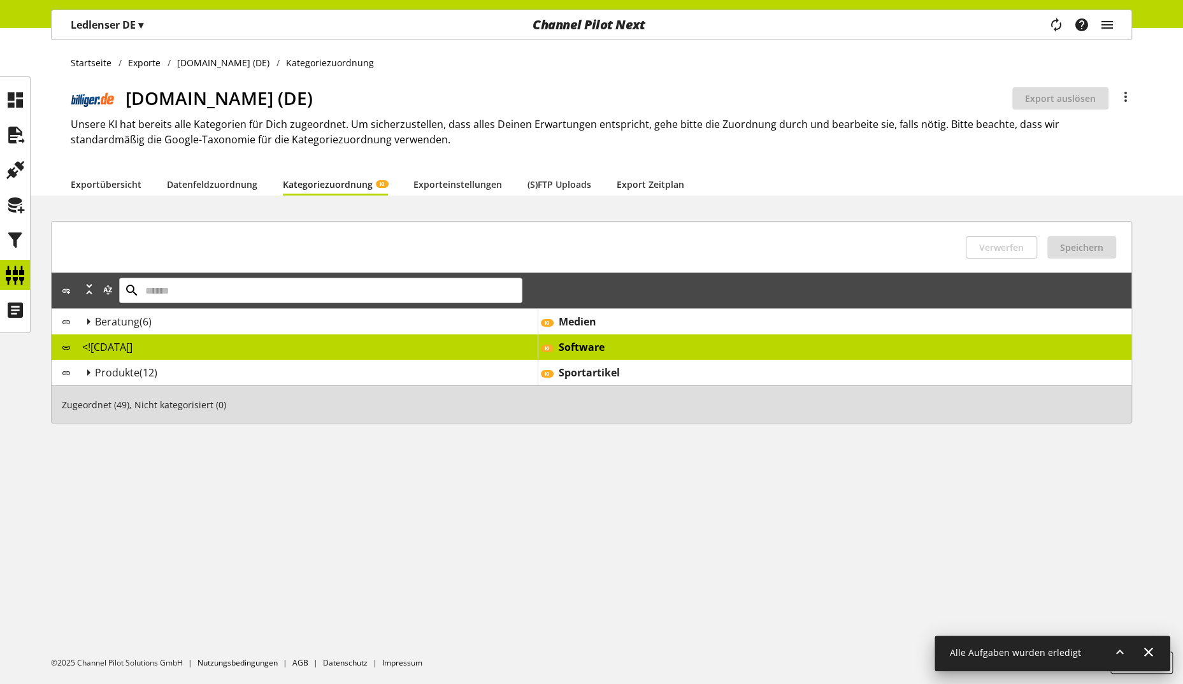
click at [135, 342] on div "<![CDATA[]" at bounding box center [310, 347] width 456 height 15
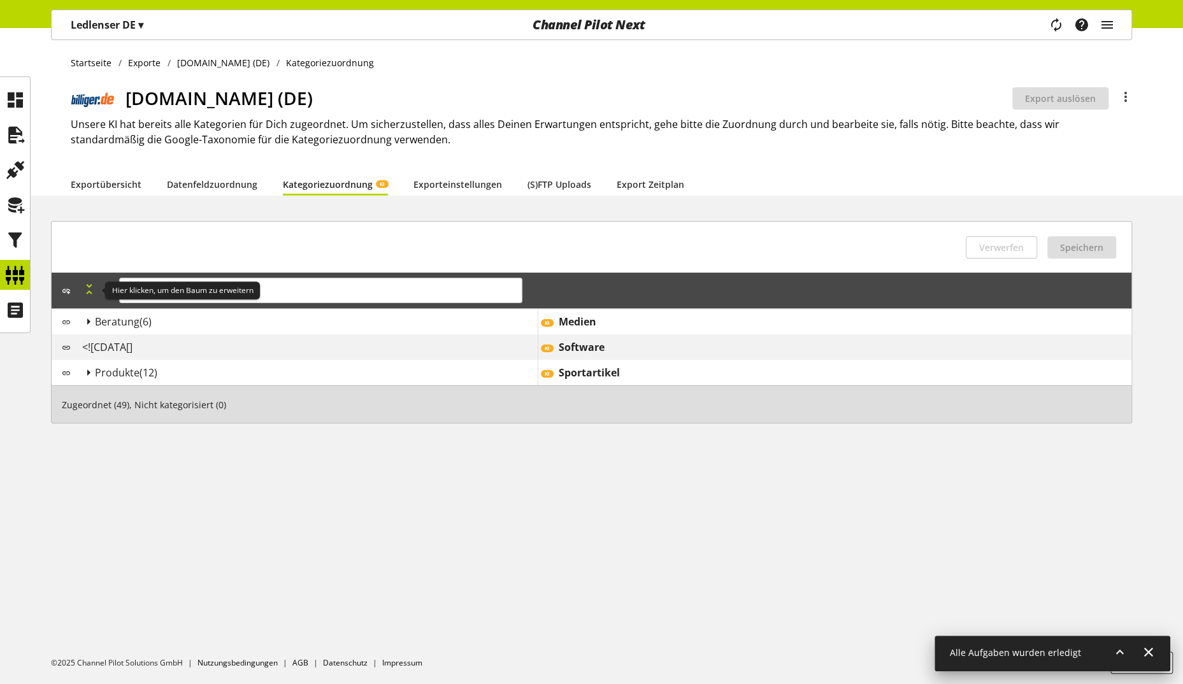
click at [87, 292] on icon at bounding box center [89, 289] width 15 height 23
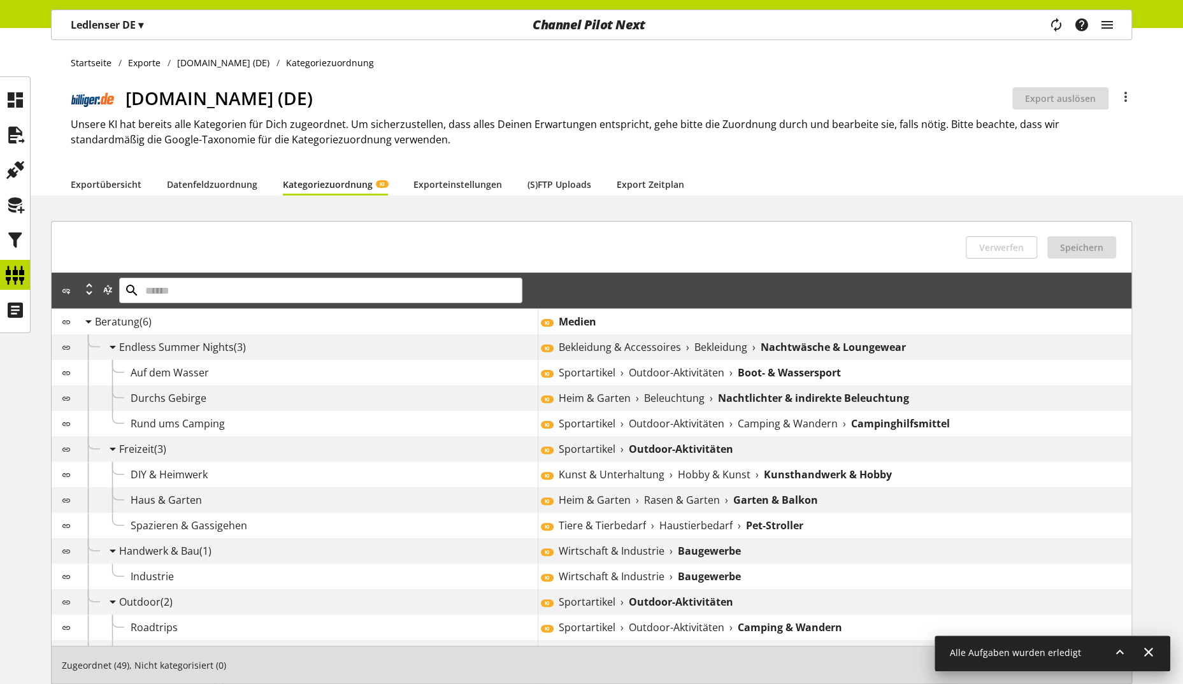
click at [526, 227] on div "Du hast keine Änderungen vorgenommen Verwerfen Du hast keine Änderungen vorgeno…" at bounding box center [592, 247] width 1080 height 51
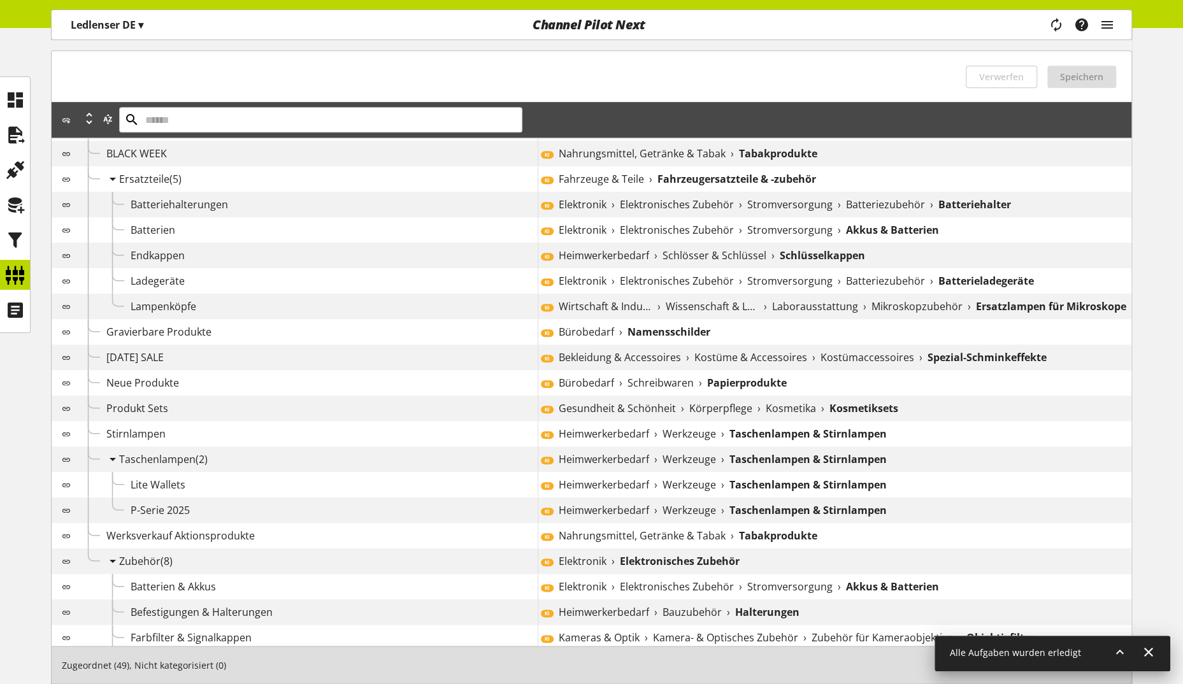
scroll to position [754, 0]
click at [665, 359] on span "Bekleidung & Accessoires" at bounding box center [620, 357] width 122 height 15
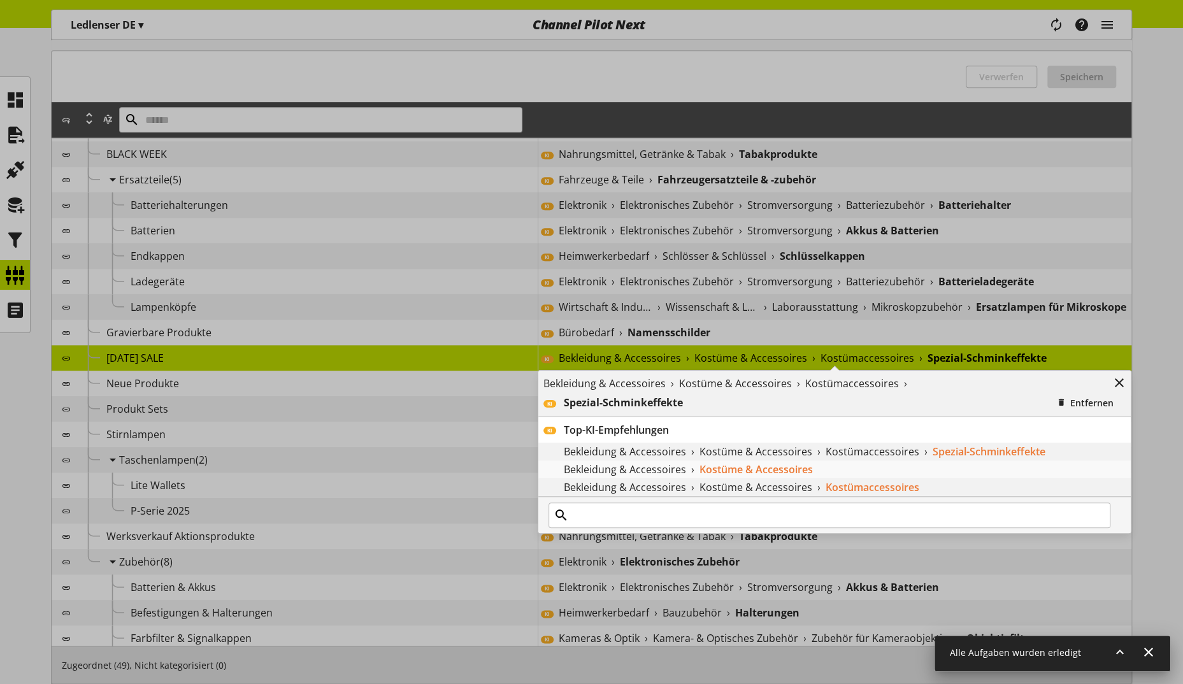
click at [538, 345] on div "Bekleidung & Accessoires › Kostüme & Accessoires › Kostümaccessoires › KI Spezi…" at bounding box center [538, 345] width 0 height 0
click at [665, 359] on span "Bekleidung & Accessoires" at bounding box center [620, 357] width 122 height 15
click at [538, 345] on div "Bekleidung & Accessoires › Kostüme & Accessoires › Kostümaccessoires › KI Spezi…" at bounding box center [538, 345] width 0 height 0
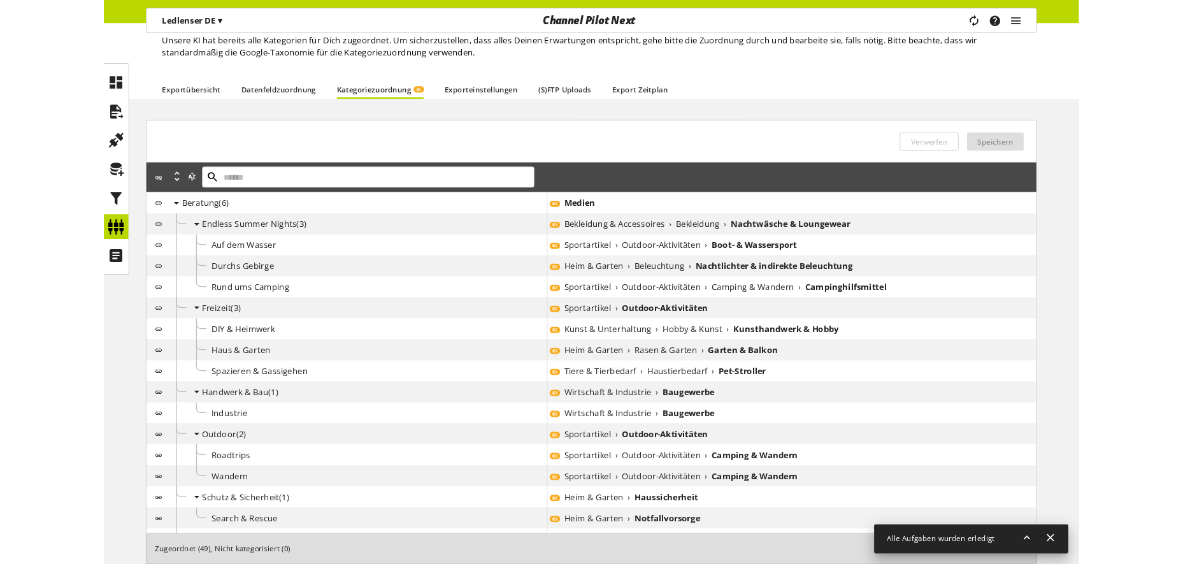
scroll to position [0, 0]
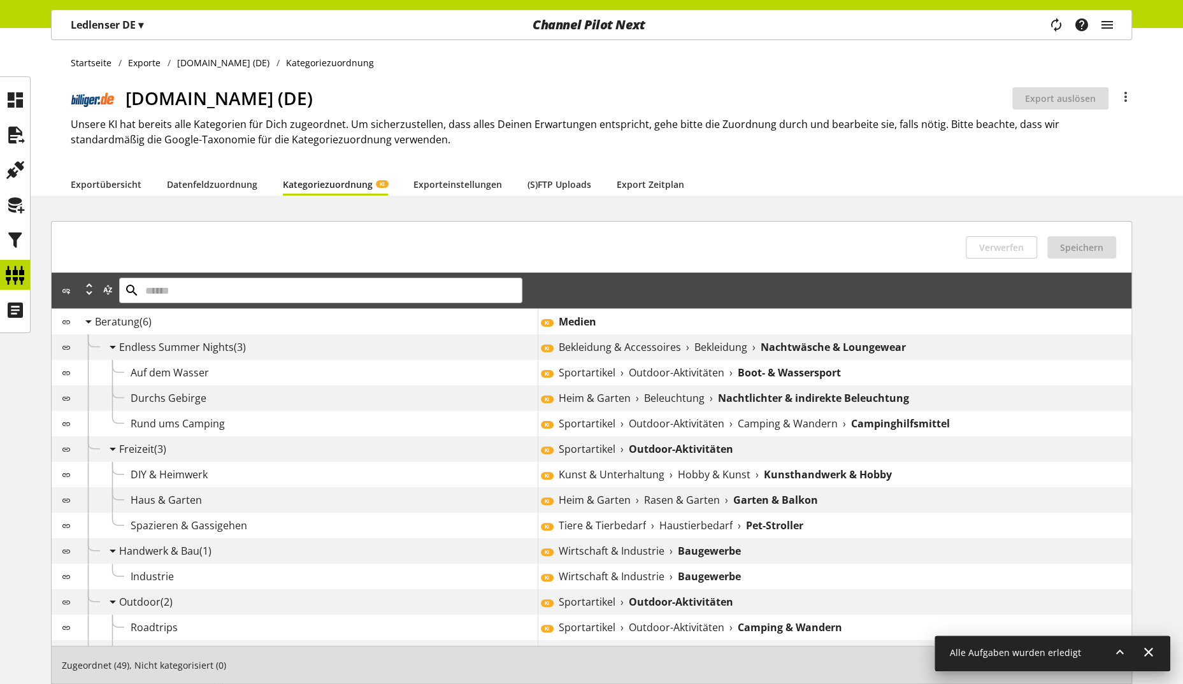
click at [592, 321] on b "Medien" at bounding box center [578, 321] width 38 height 15
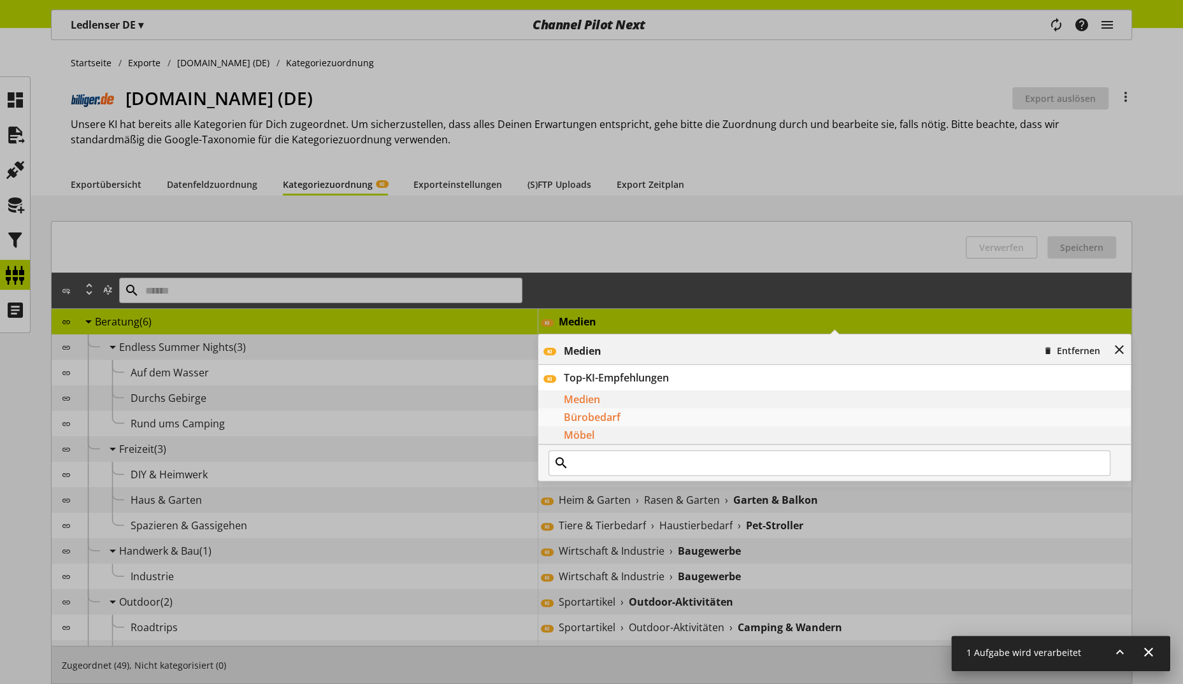
click at [538, 308] on div "KI Medien Entfernen KI Top-KI-Empfehlungen Medien Bürobedarf Möbel" at bounding box center [538, 308] width 0 height 0
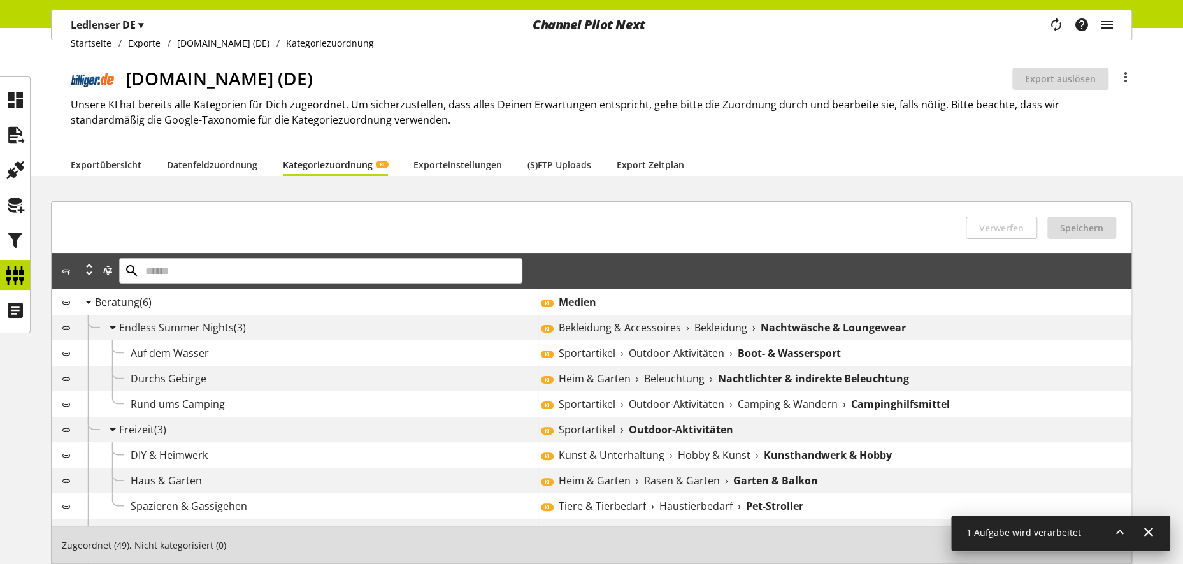
scroll to position [19, 0]
click at [12, 268] on icon at bounding box center [15, 275] width 20 height 25
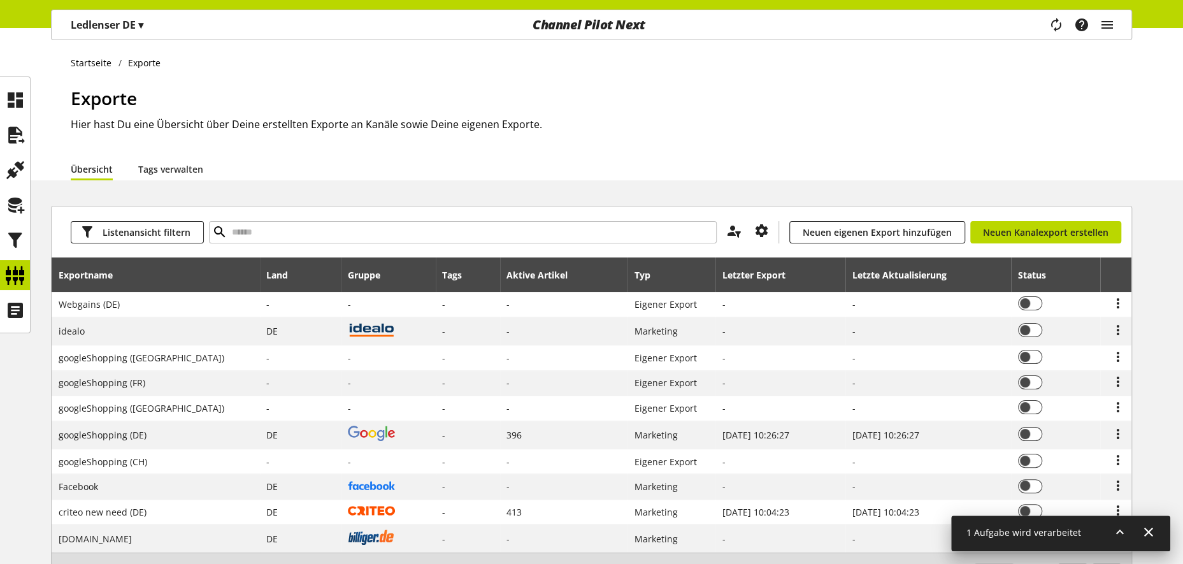
click at [1173, 306] on div "Listenansicht filtern Du bist nicht berechtigt, einen Kanal hinzuzufügen. Neuen…" at bounding box center [591, 416] width 1183 height 421
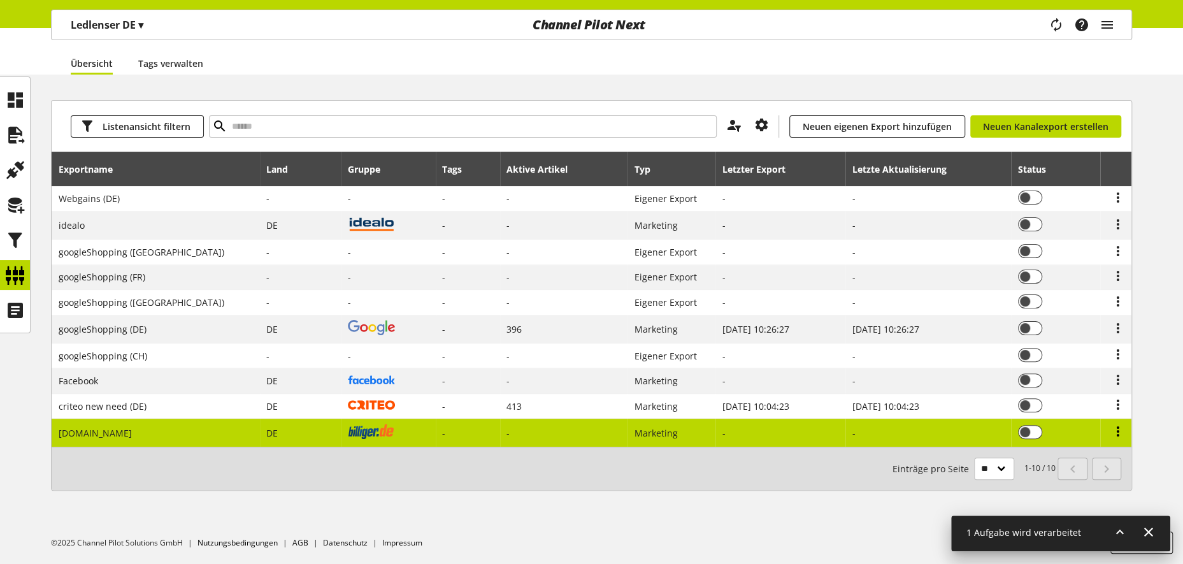
click at [1116, 435] on icon at bounding box center [1118, 431] width 15 height 23
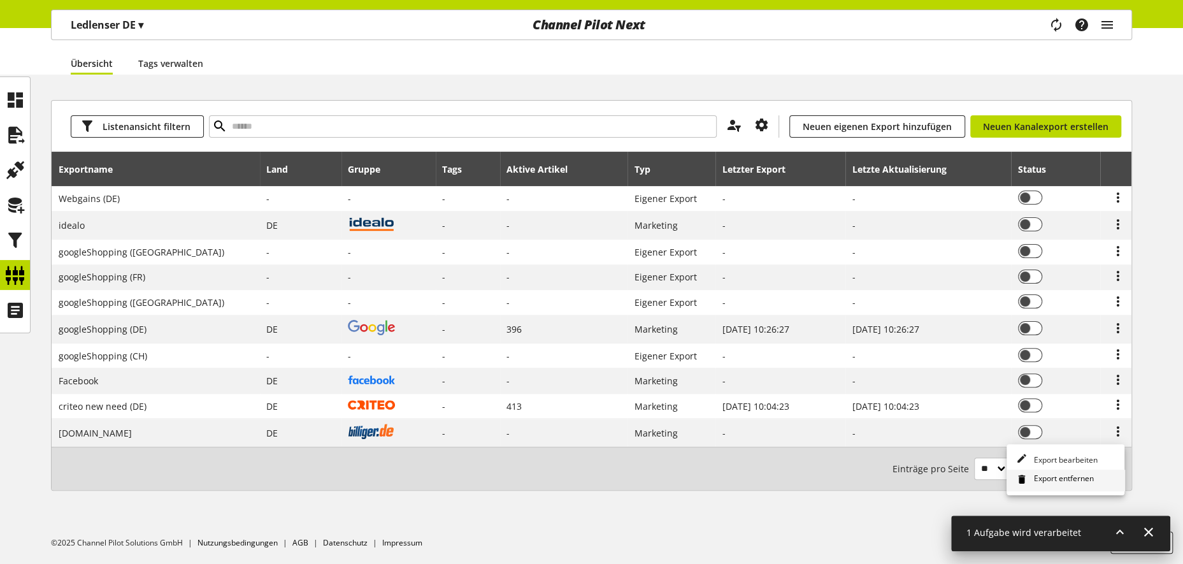
click at [1091, 479] on span "Export entfernen" at bounding box center [1061, 480] width 65 height 14
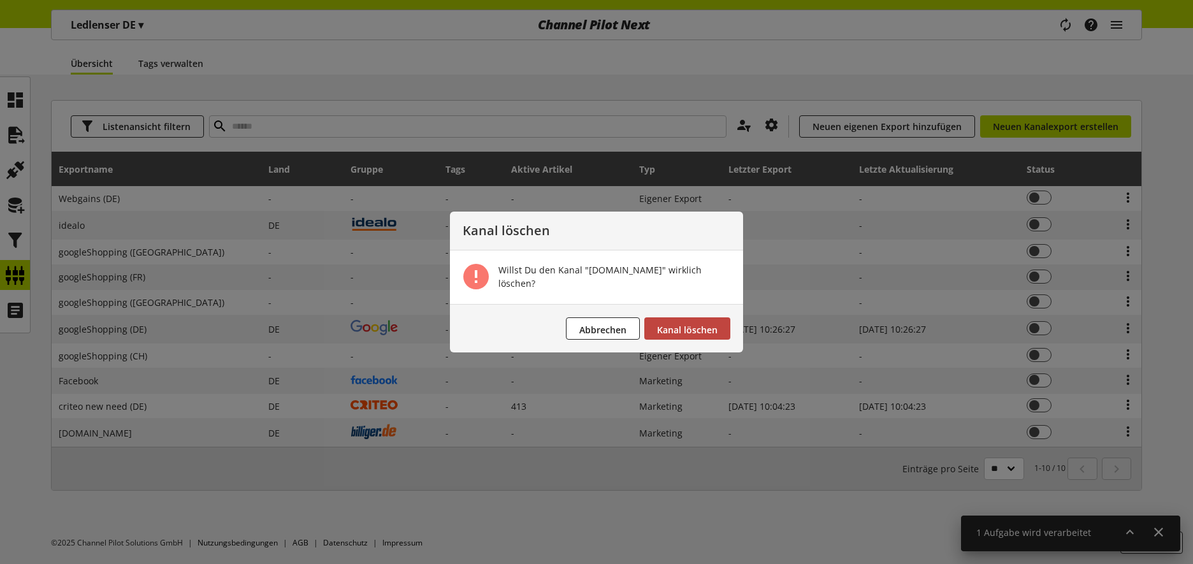
click at [669, 324] on span "Kanal löschen" at bounding box center [687, 330] width 61 height 12
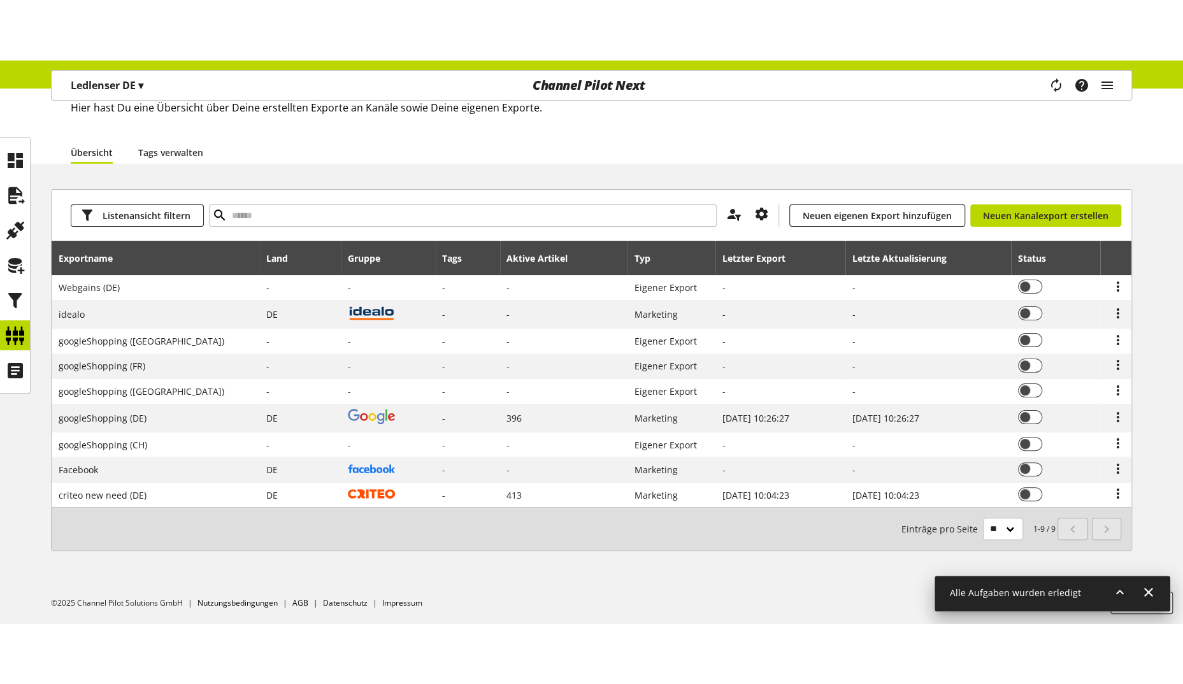
scroll to position [0, 0]
